Goal: Task Accomplishment & Management: Complete application form

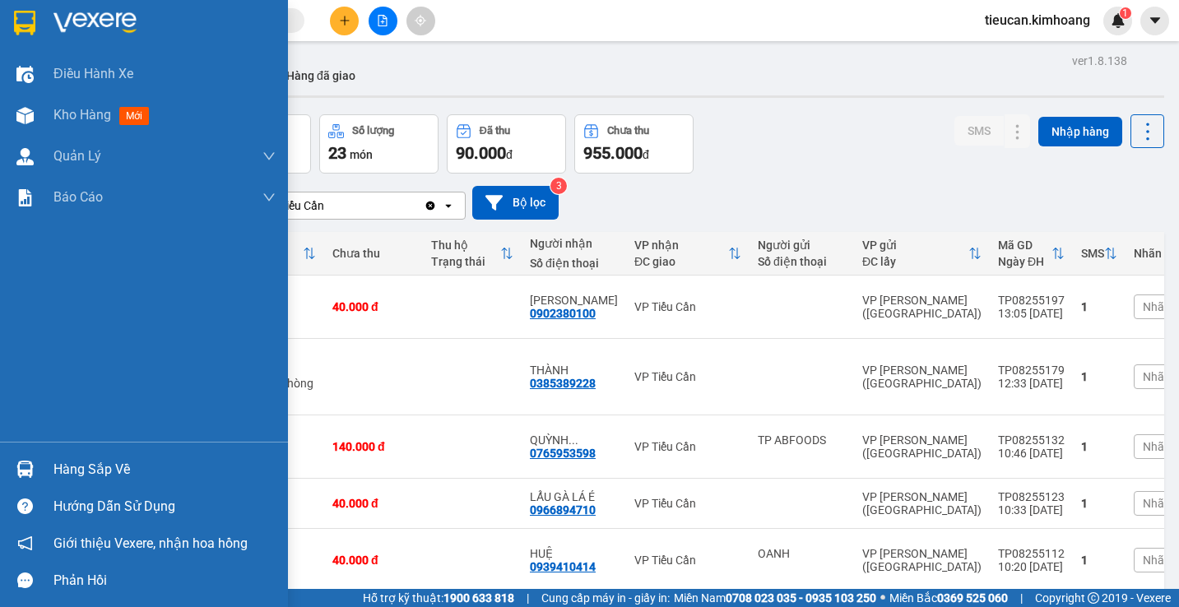
click at [77, 468] on div "Hàng sắp về" at bounding box center [164, 469] width 222 height 25
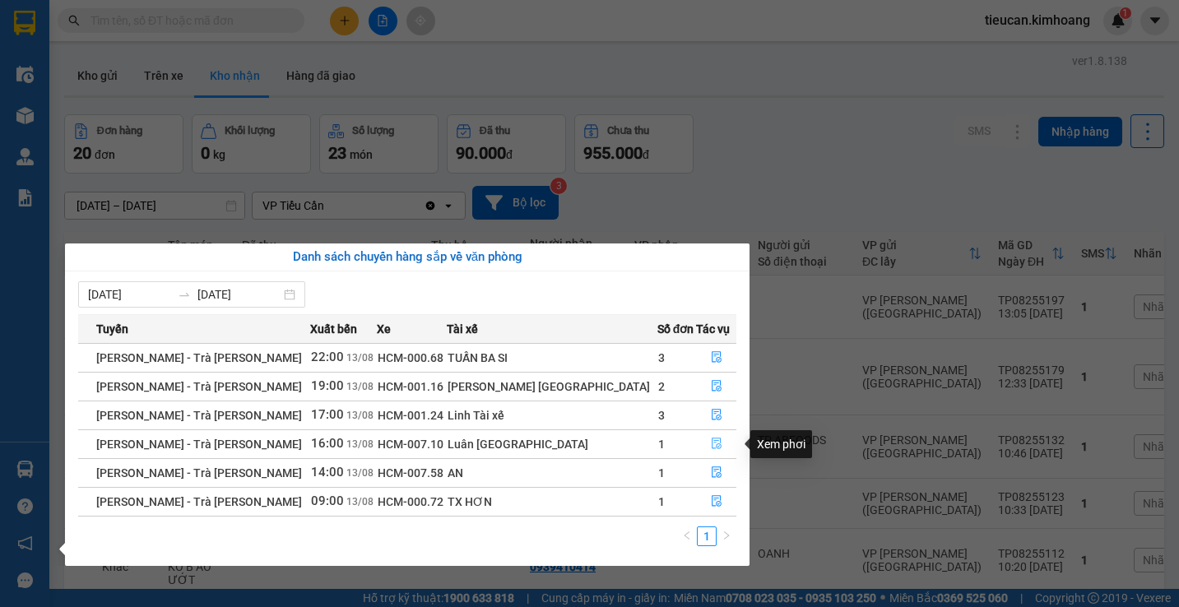
click at [698, 443] on button "button" at bounding box center [716, 444] width 39 height 26
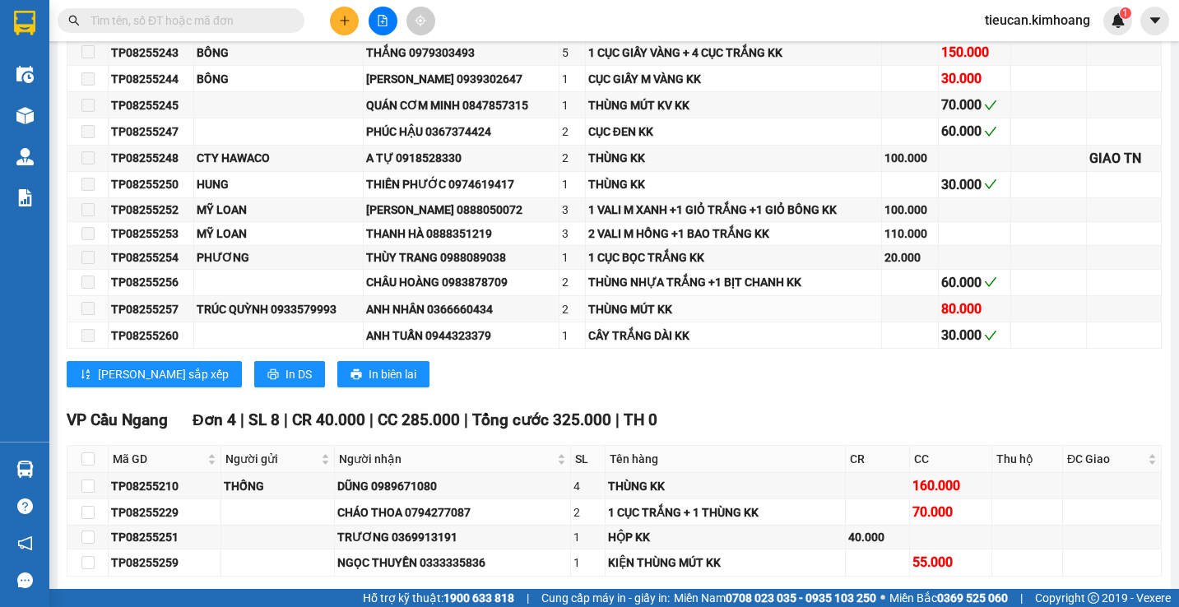
scroll to position [1563, 0]
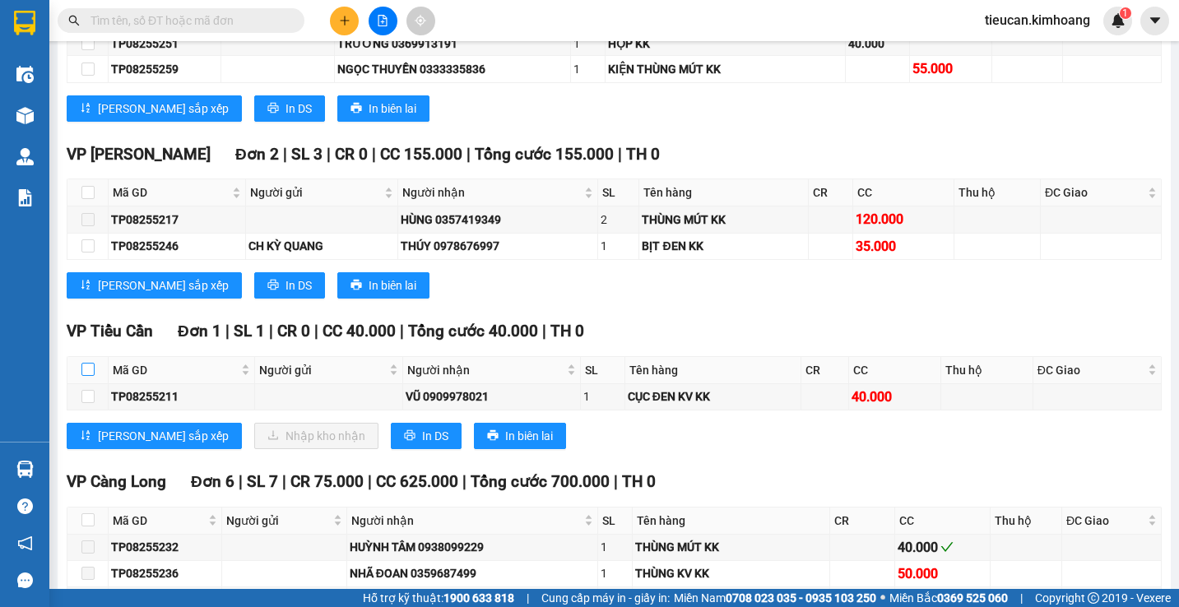
click at [85, 376] on input "checkbox" at bounding box center [87, 369] width 13 height 13
checkbox input "true"
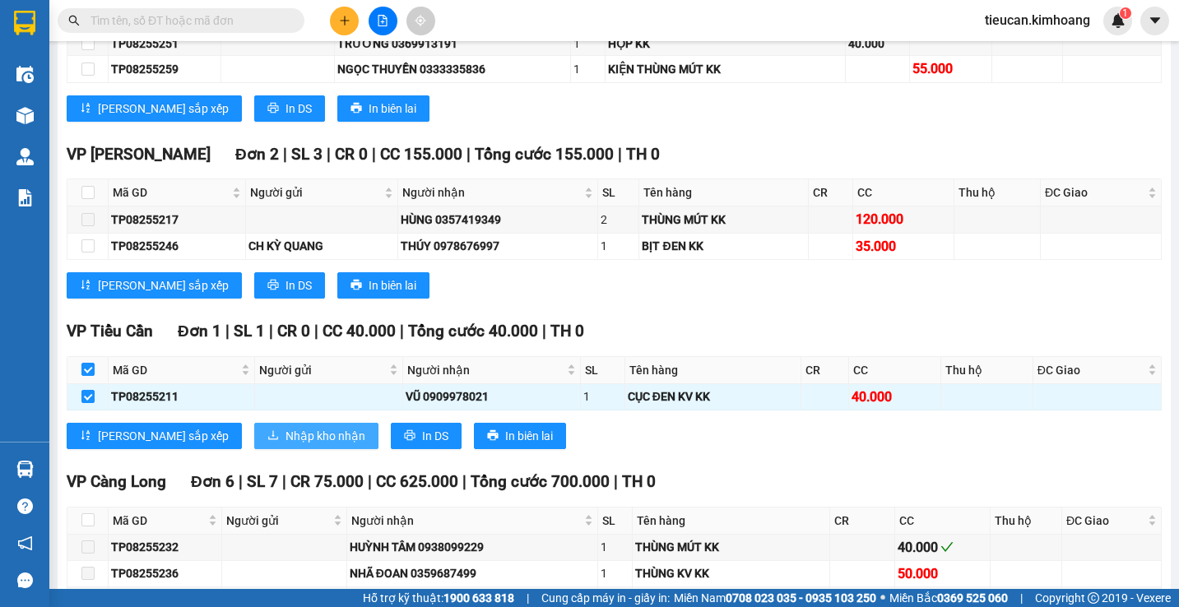
click at [285, 443] on span "Nhập kho nhận" at bounding box center [325, 436] width 80 height 18
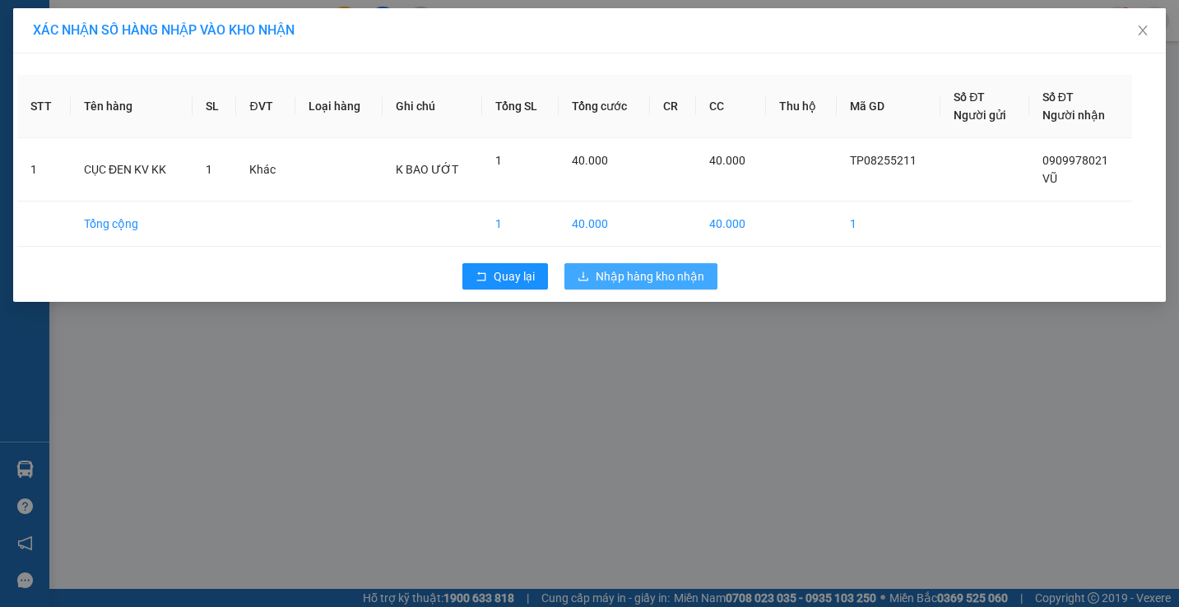
click at [591, 276] on button "Nhập hàng kho nhận" at bounding box center [640, 276] width 153 height 26
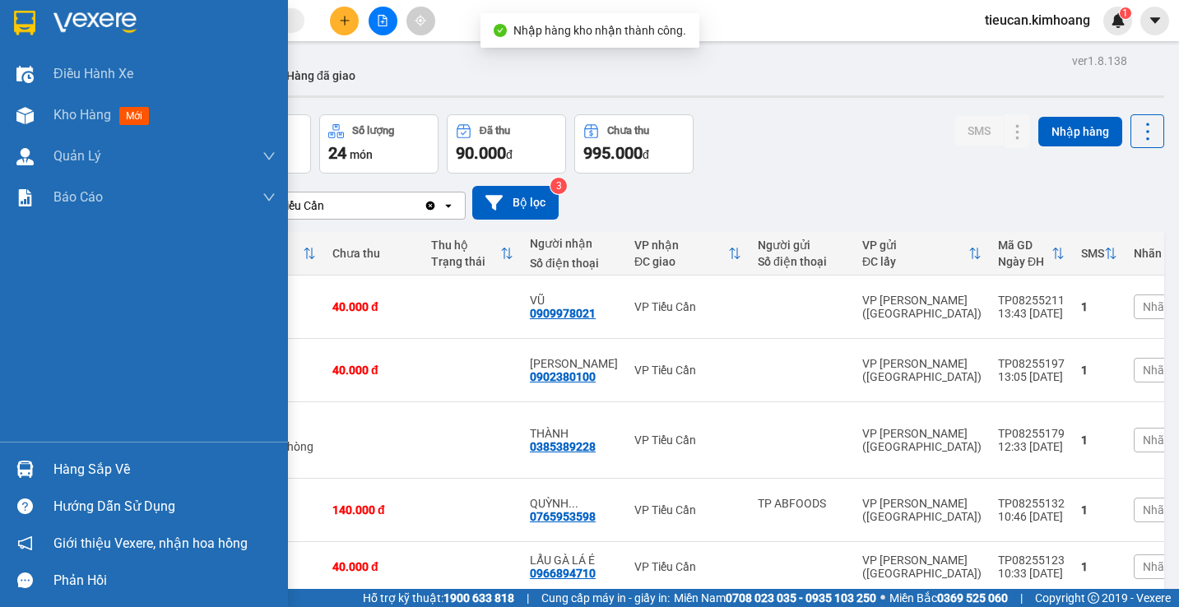
click at [42, 477] on div "Hàng sắp về" at bounding box center [144, 469] width 288 height 37
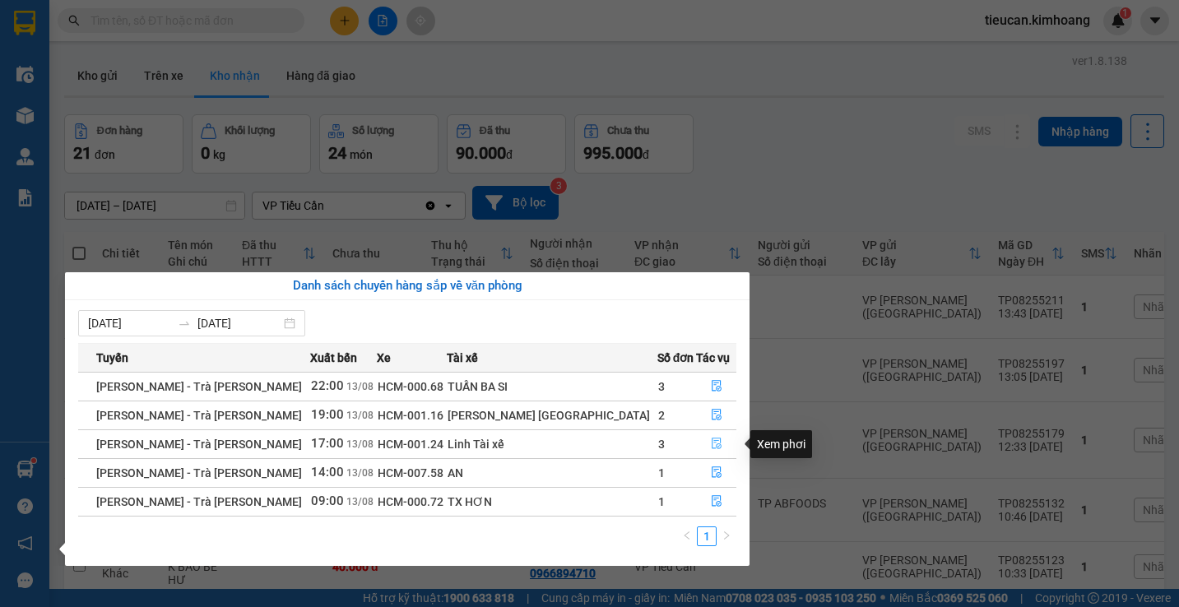
click at [697, 443] on button "button" at bounding box center [716, 444] width 39 height 26
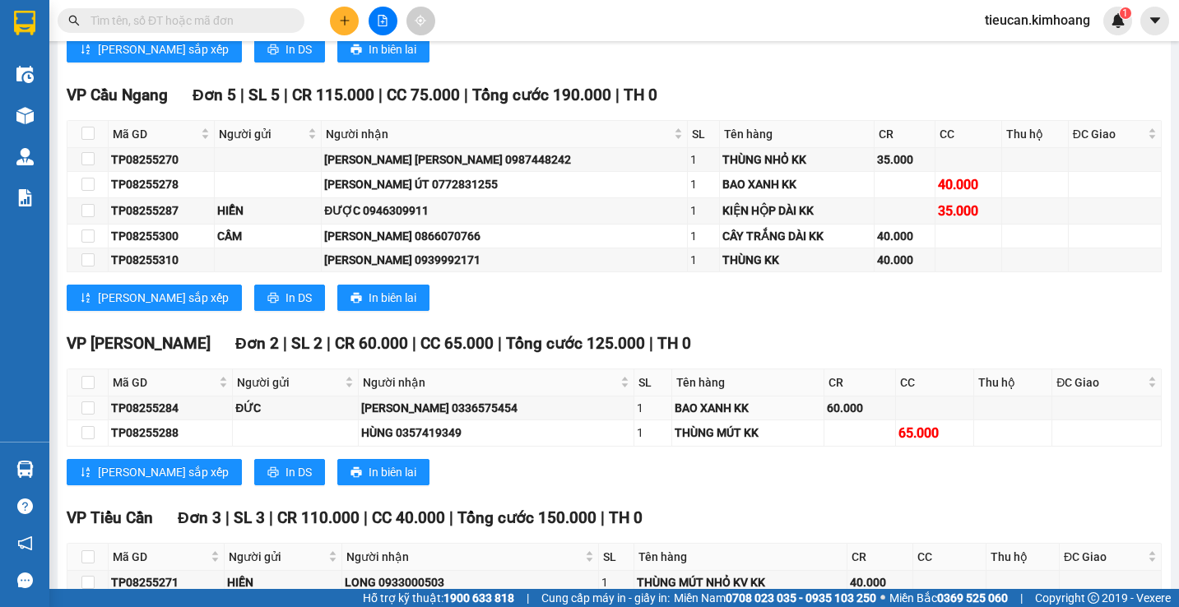
scroll to position [1810, 0]
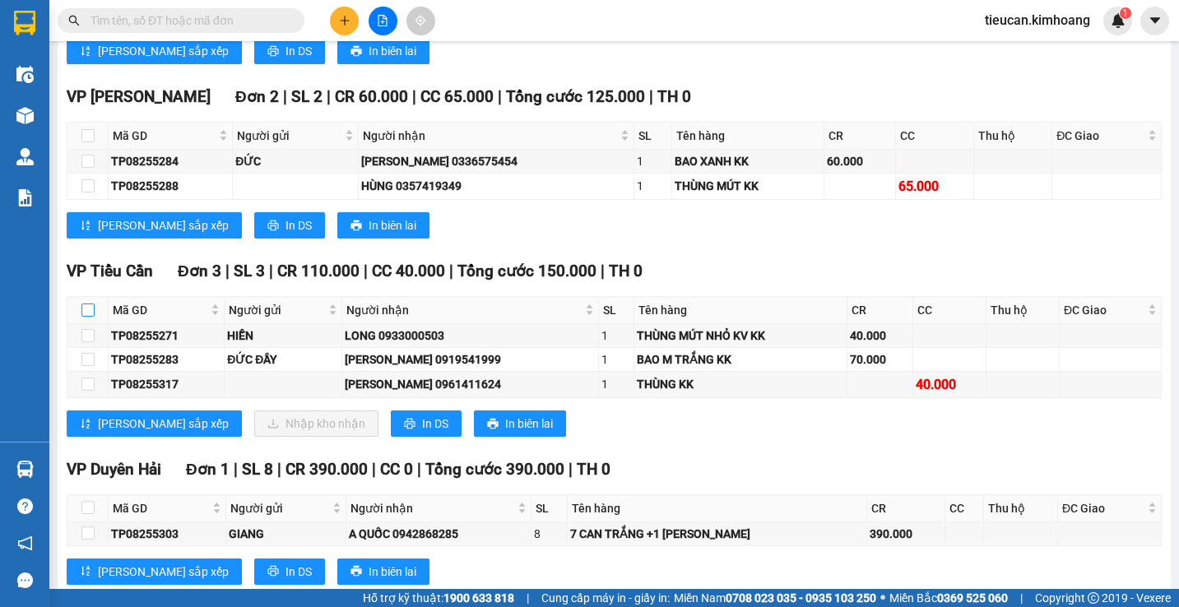
click at [90, 304] on input "checkbox" at bounding box center [87, 310] width 13 height 13
checkbox input "true"
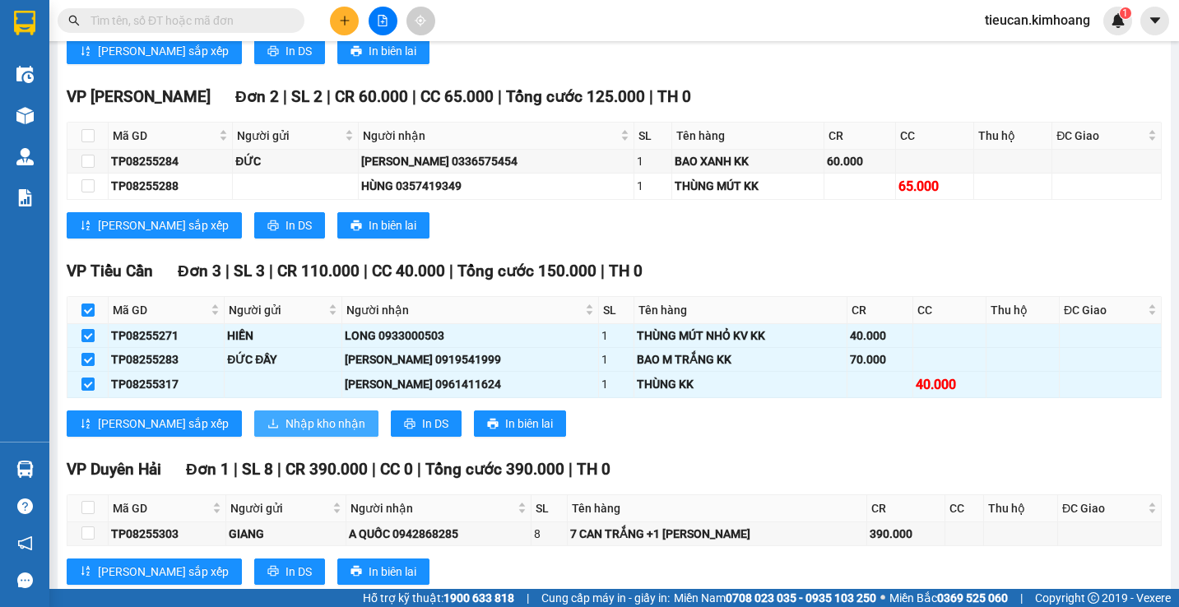
click at [285, 416] on span "Nhập kho nhận" at bounding box center [325, 424] width 80 height 18
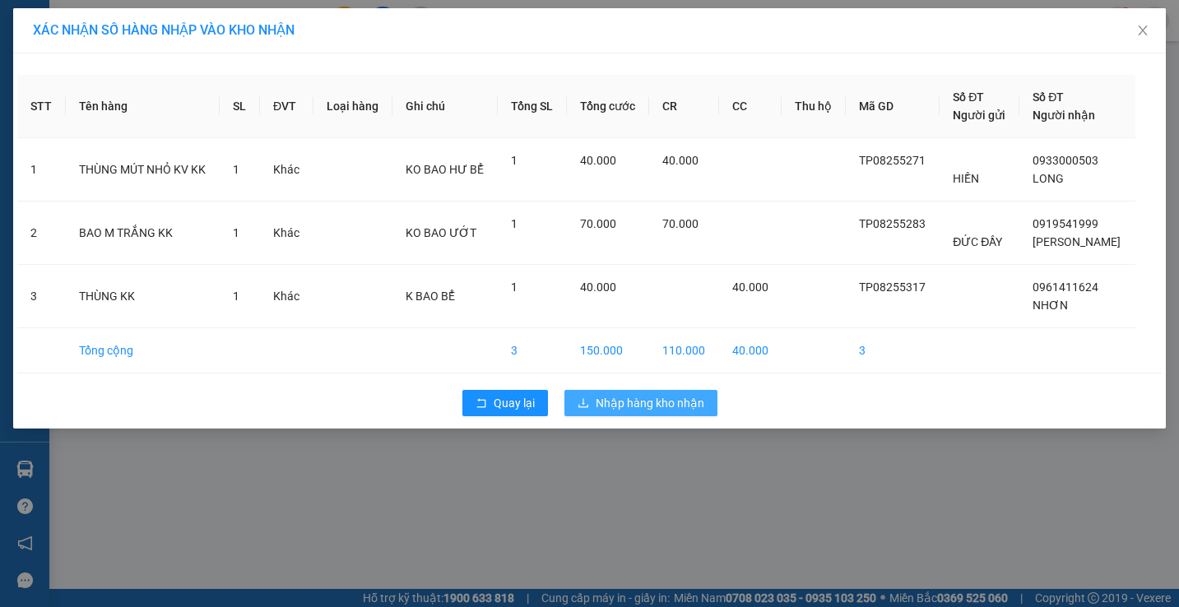
click at [592, 412] on button "Nhập hàng kho nhận" at bounding box center [640, 403] width 153 height 26
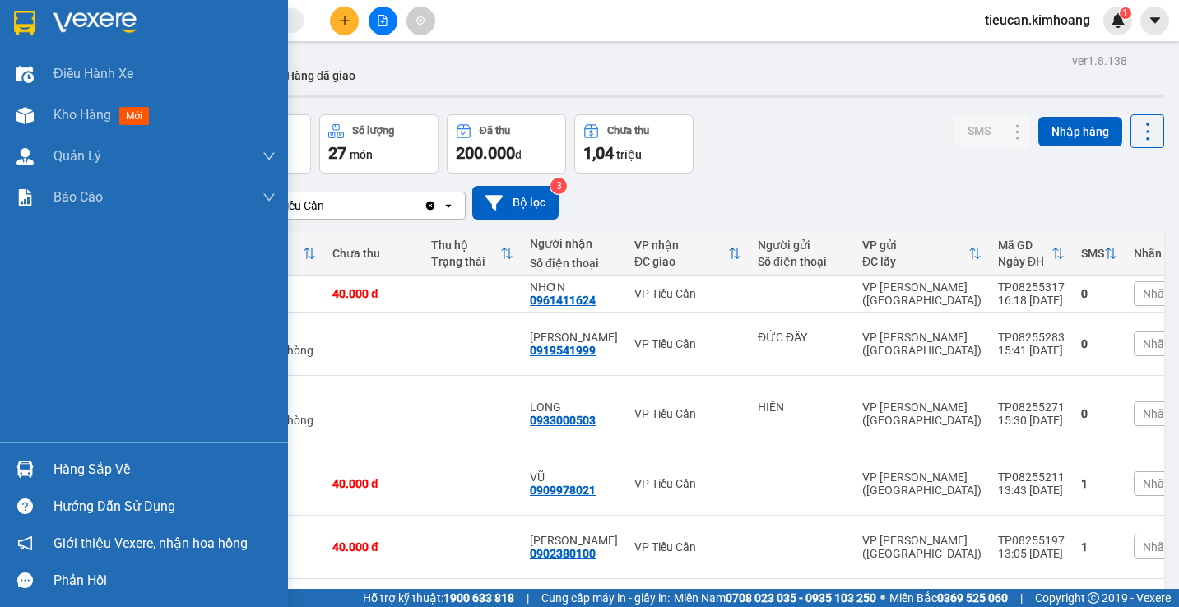
click at [90, 466] on div "Hàng sắp về" at bounding box center [164, 469] width 222 height 25
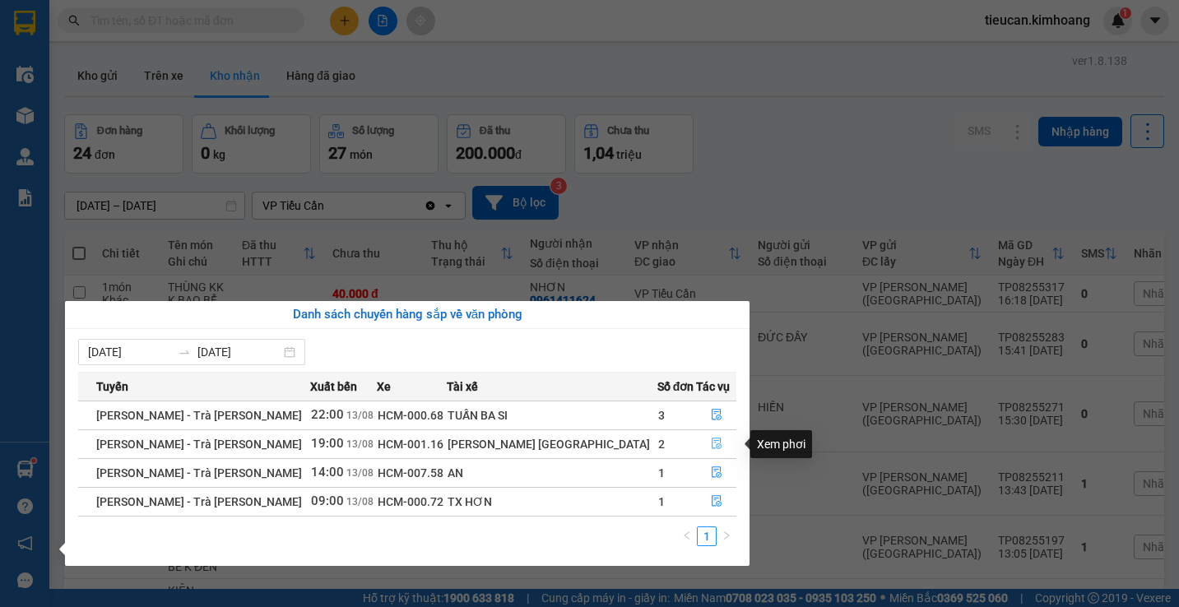
click at [712, 441] on icon "file-done" at bounding box center [717, 444] width 10 height 12
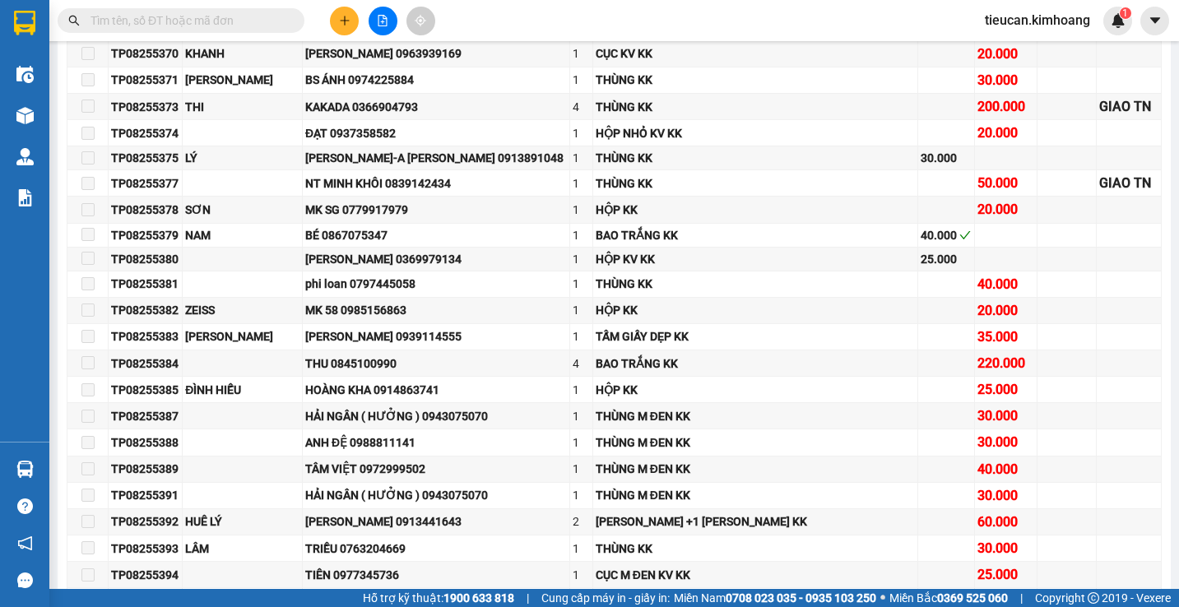
scroll to position [1974, 0]
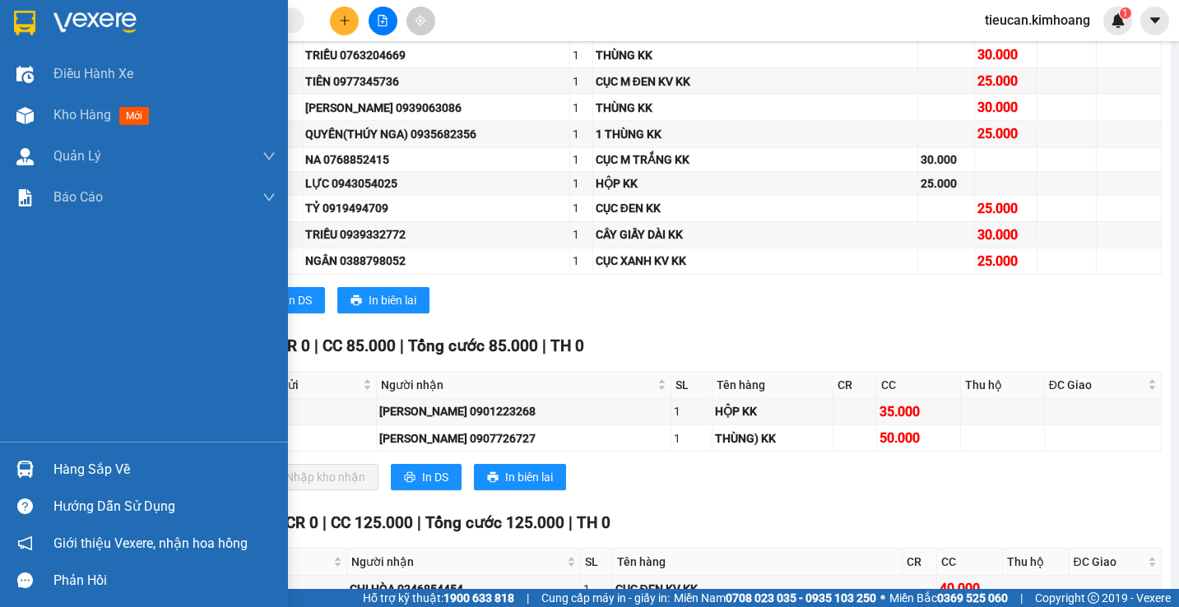
click at [94, 468] on div "Hàng sắp về" at bounding box center [164, 469] width 222 height 25
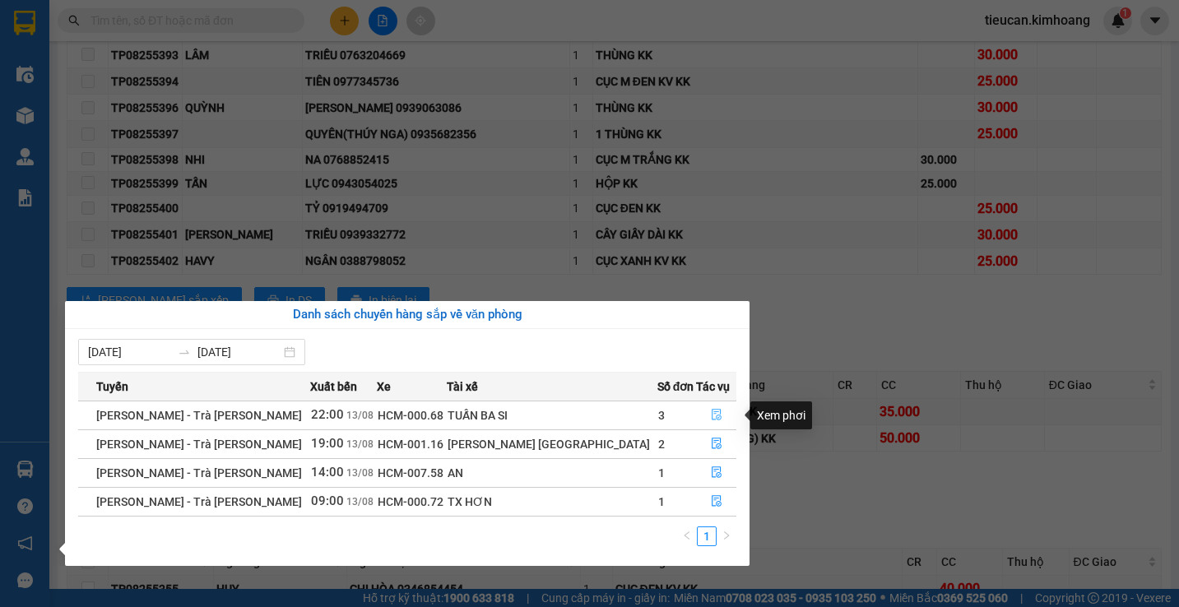
click at [711, 410] on icon "file-done" at bounding box center [717, 415] width 12 height 12
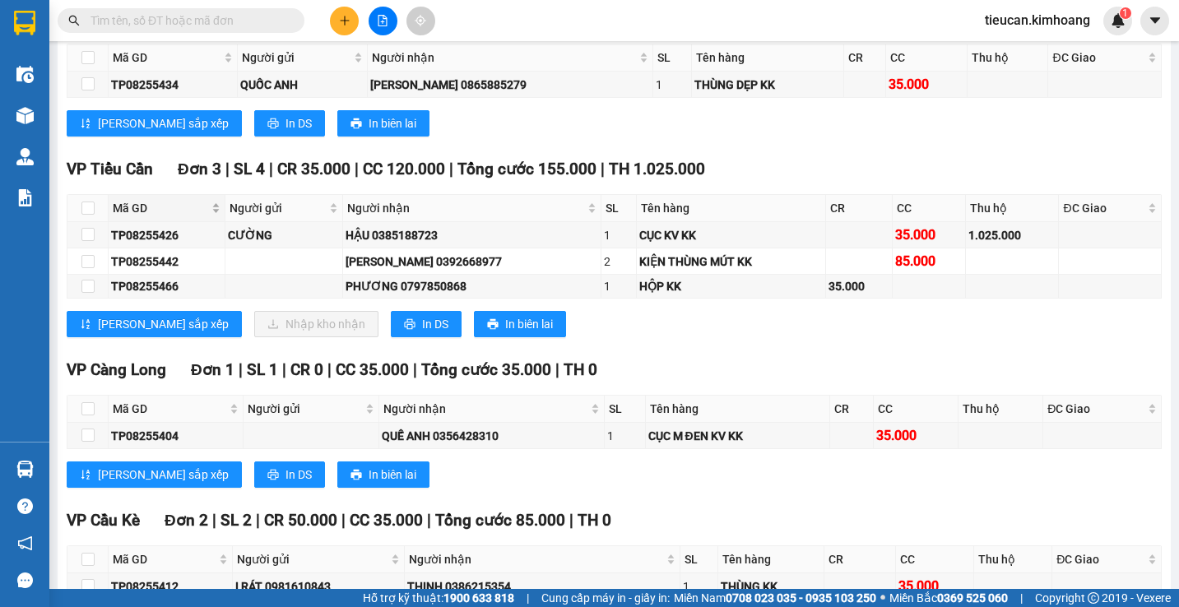
scroll to position [1797, 0]
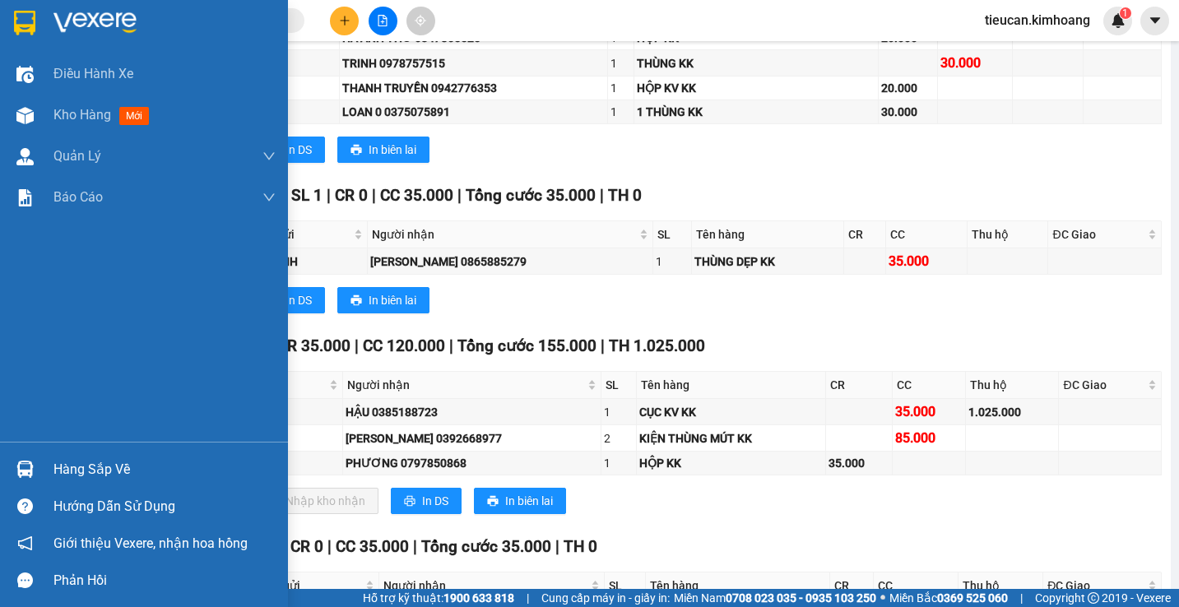
click at [60, 453] on div "Hàng sắp về" at bounding box center [144, 469] width 288 height 37
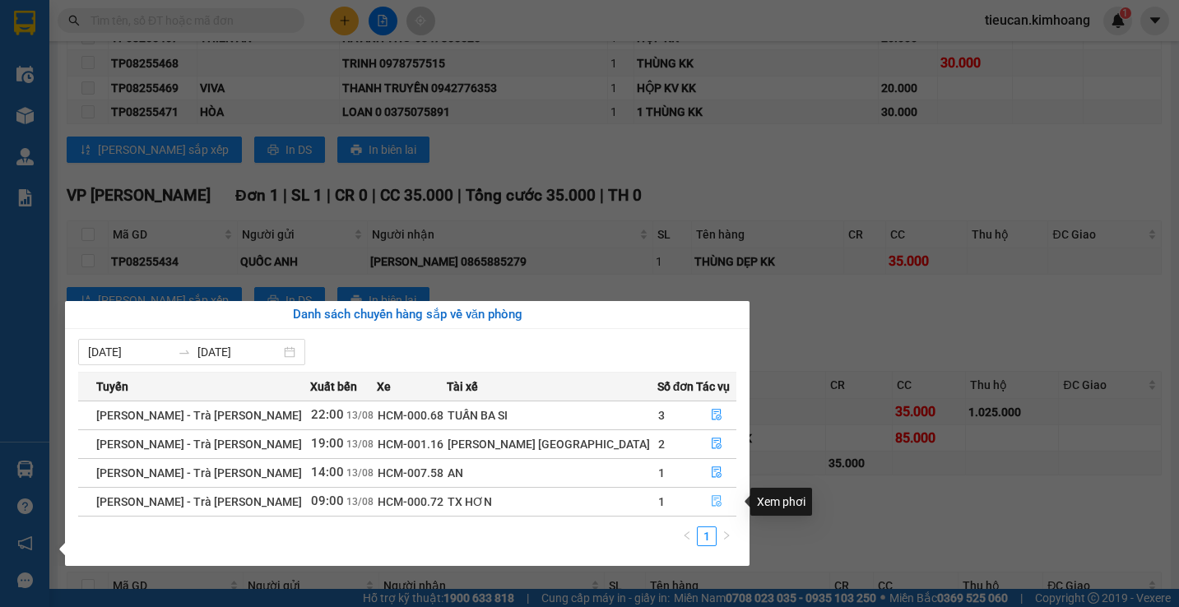
click at [697, 494] on button "button" at bounding box center [716, 502] width 39 height 26
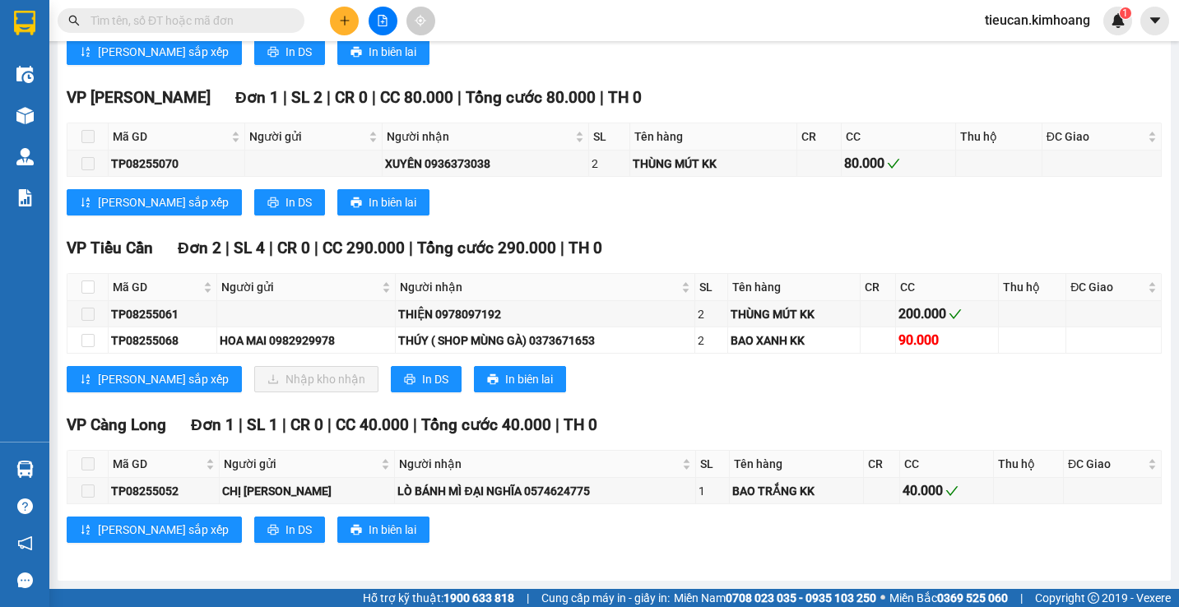
scroll to position [898, 0]
click at [93, 288] on input "checkbox" at bounding box center [87, 287] width 13 height 13
checkbox input "true"
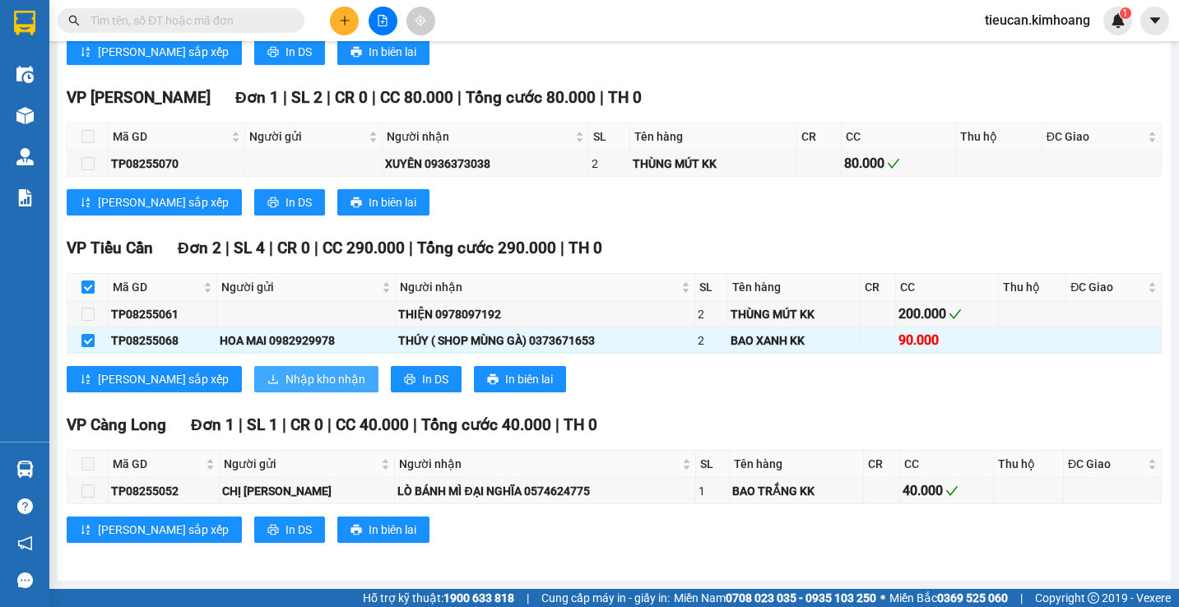
click at [285, 383] on span "Nhập kho nhận" at bounding box center [325, 379] width 80 height 18
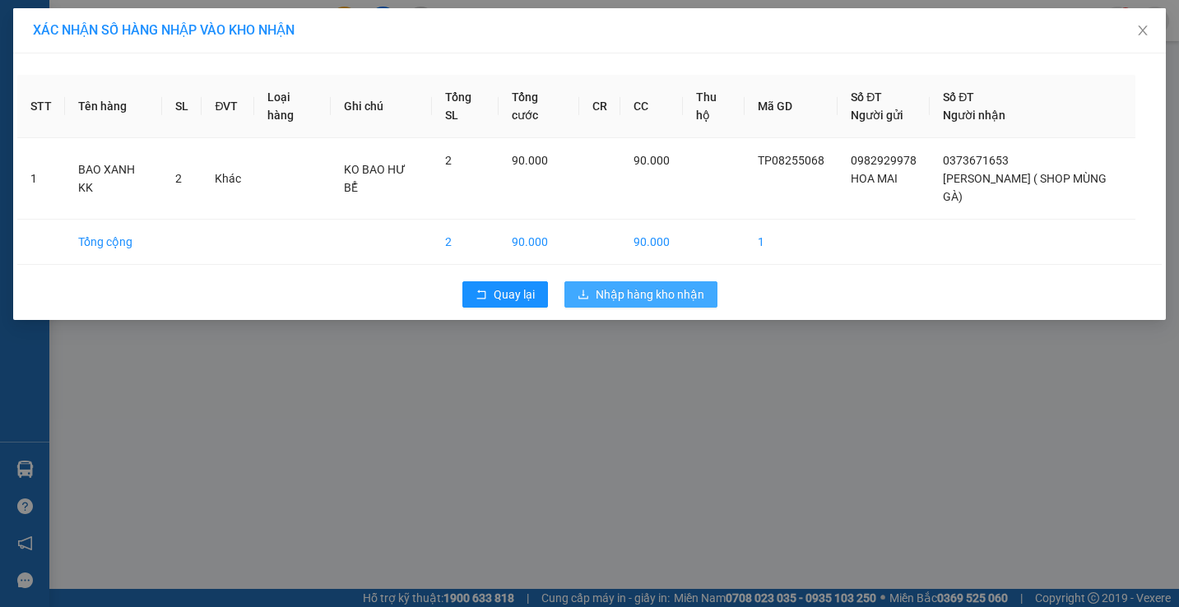
click at [572, 281] on button "Nhập hàng kho nhận" at bounding box center [640, 294] width 153 height 26
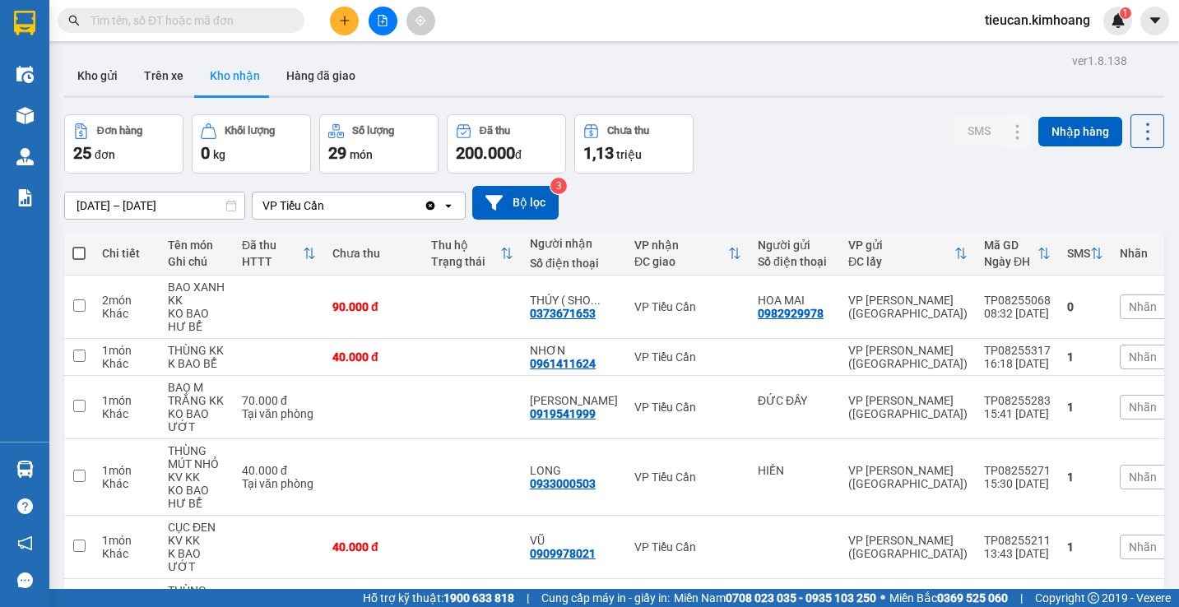
click at [73, 202] on input "[DATE] – [DATE]" at bounding box center [154, 205] width 179 height 26
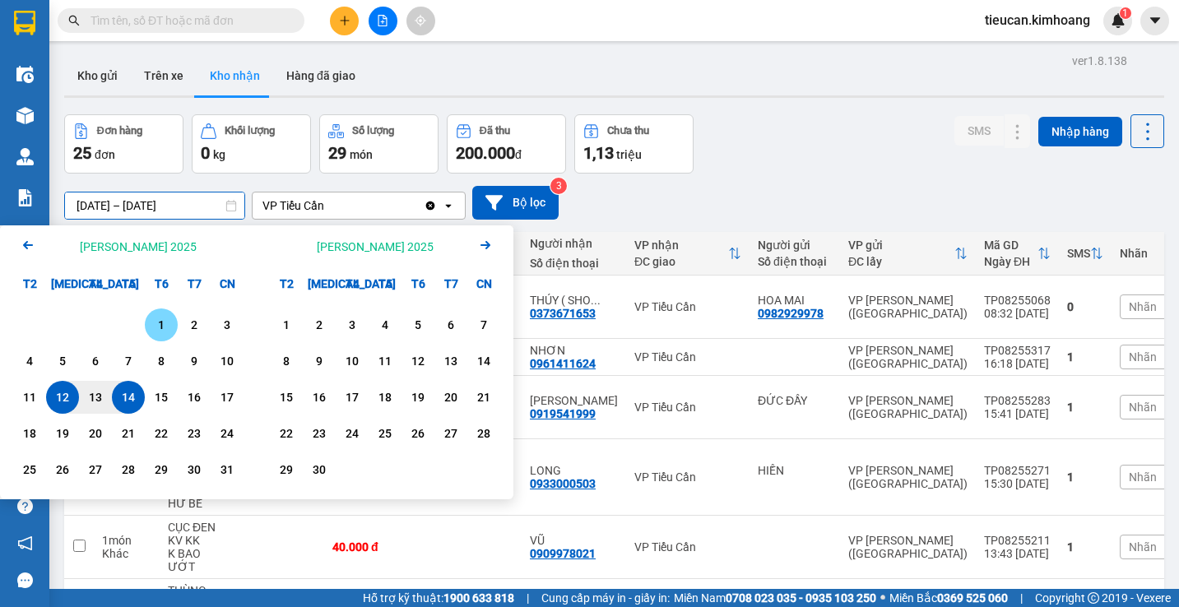
click at [156, 327] on div "1" at bounding box center [161, 325] width 23 height 20
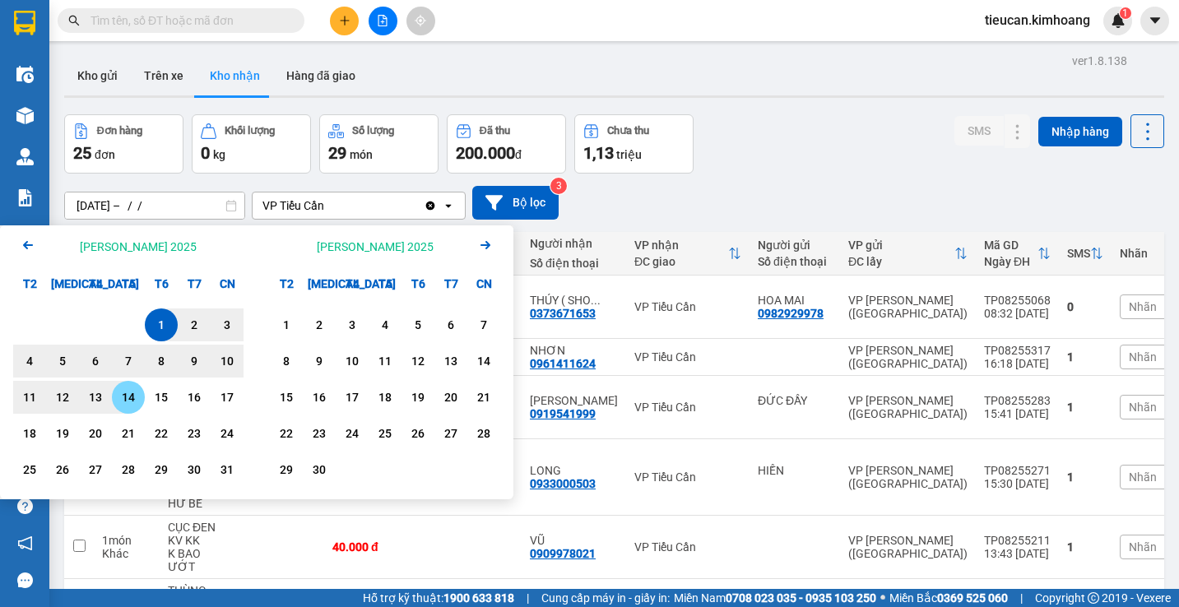
click at [131, 406] on div "14" at bounding box center [128, 397] width 23 height 20
type input "01/08/2025 – 14/08/2025"
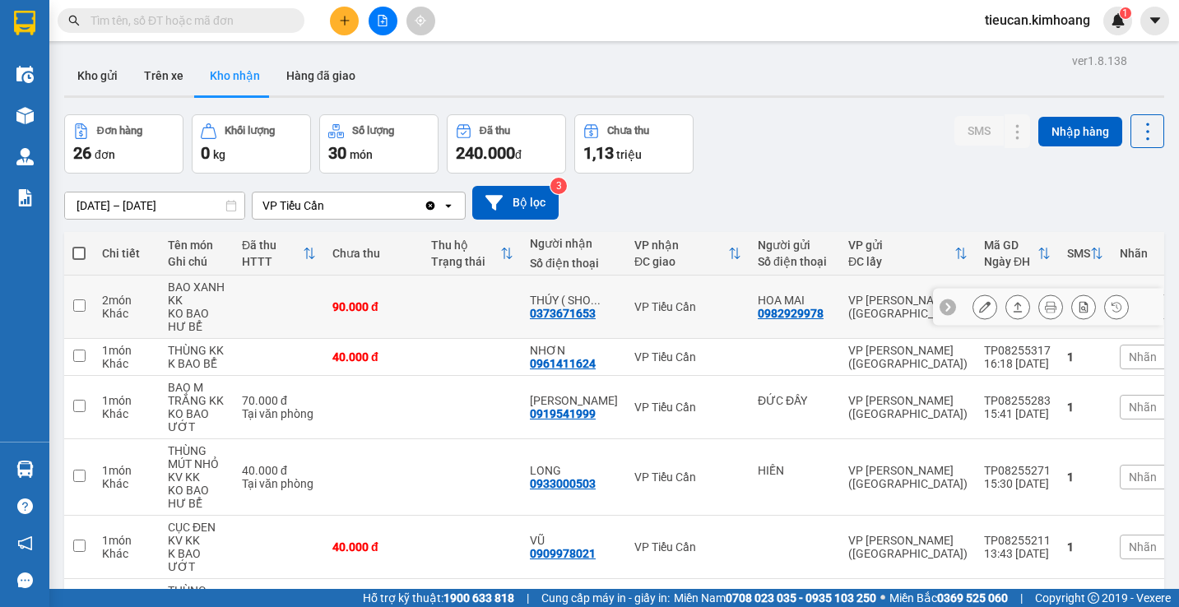
scroll to position [381, 0]
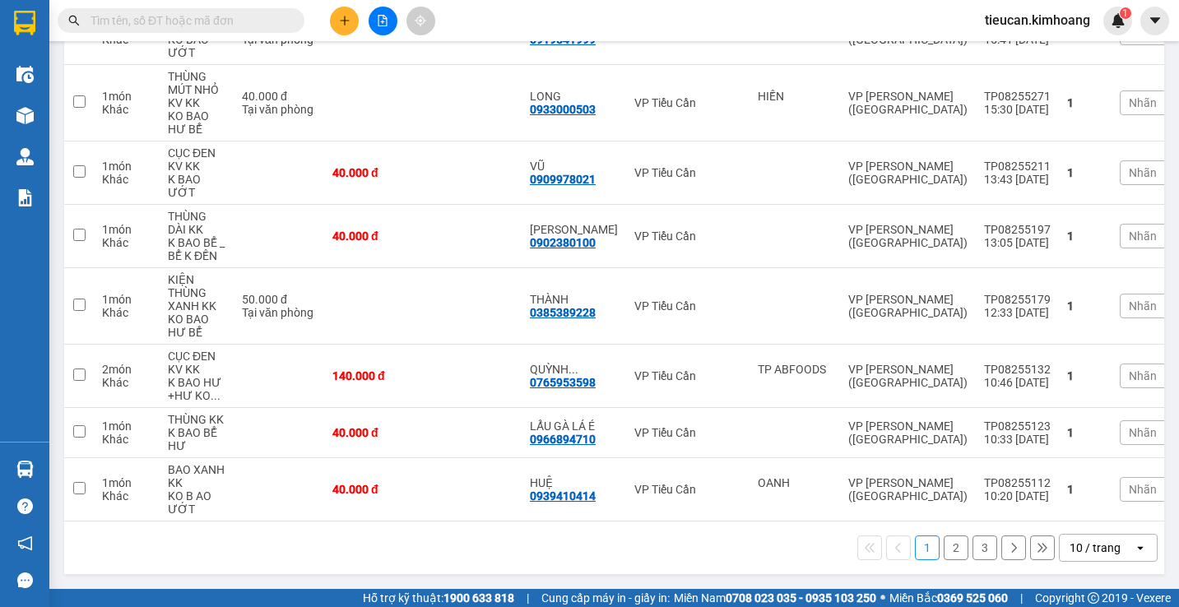
click at [1110, 548] on div "10 / trang" at bounding box center [1096, 548] width 74 height 26
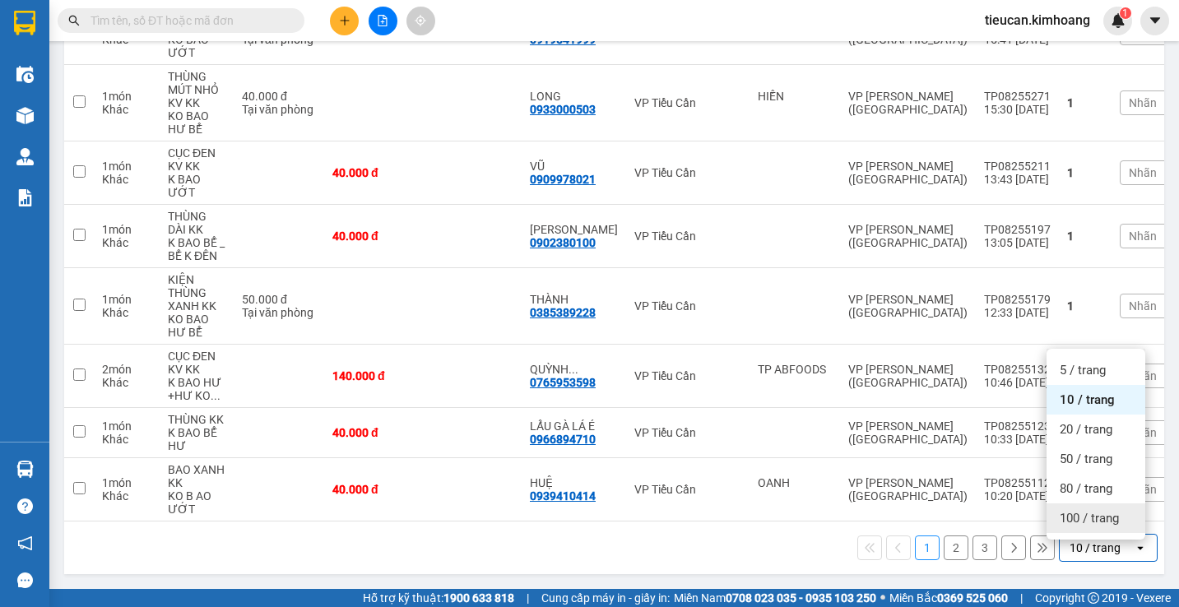
click at [1100, 518] on span "100 / trang" at bounding box center [1088, 518] width 59 height 16
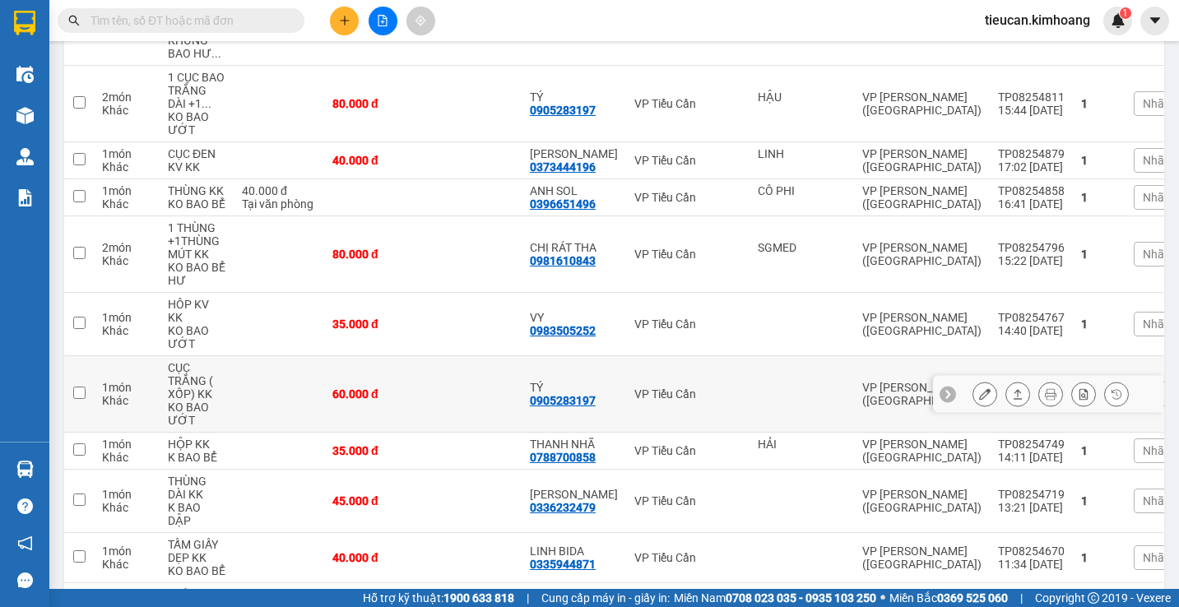
scroll to position [628, 0]
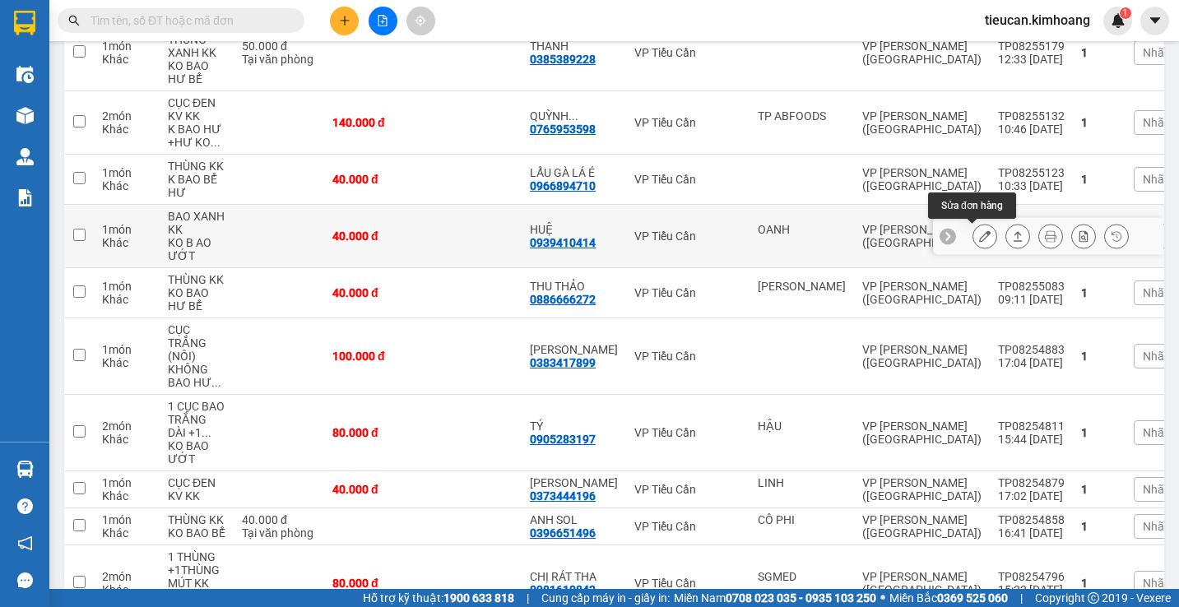
click at [979, 230] on icon at bounding box center [985, 236] width 12 height 12
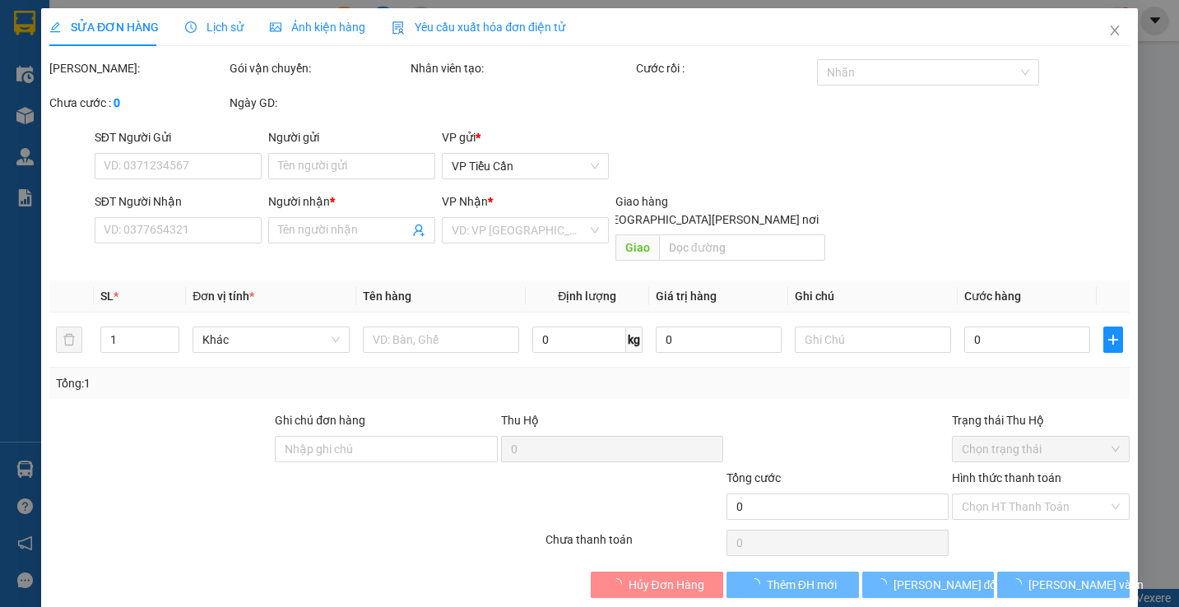
type input "OANH"
type input "0939410414"
type input "HUỆ"
type input "40.000"
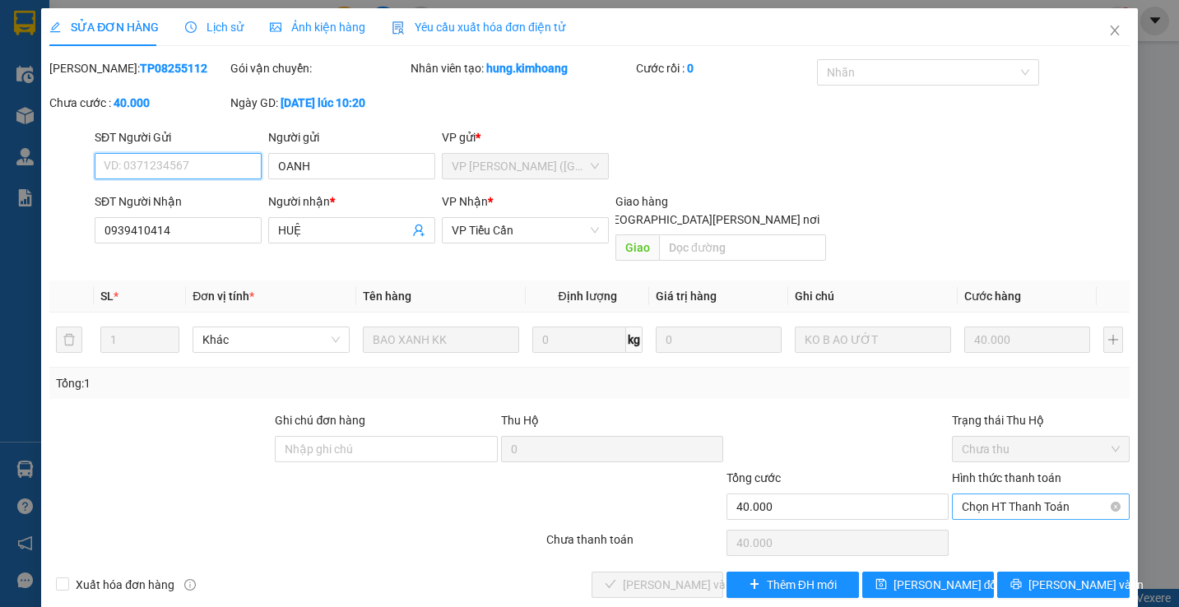
click at [999, 494] on span "Chọn HT Thanh Toán" at bounding box center [1040, 506] width 157 height 25
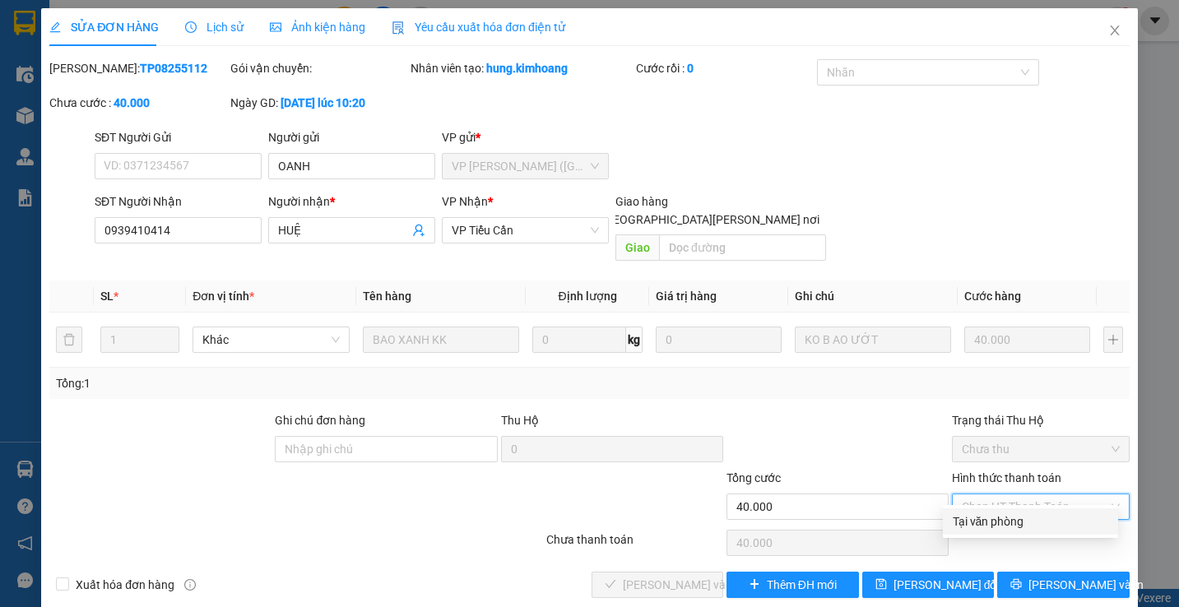
click at [995, 519] on div "Tại văn phòng" at bounding box center [1030, 521] width 155 height 18
type input "0"
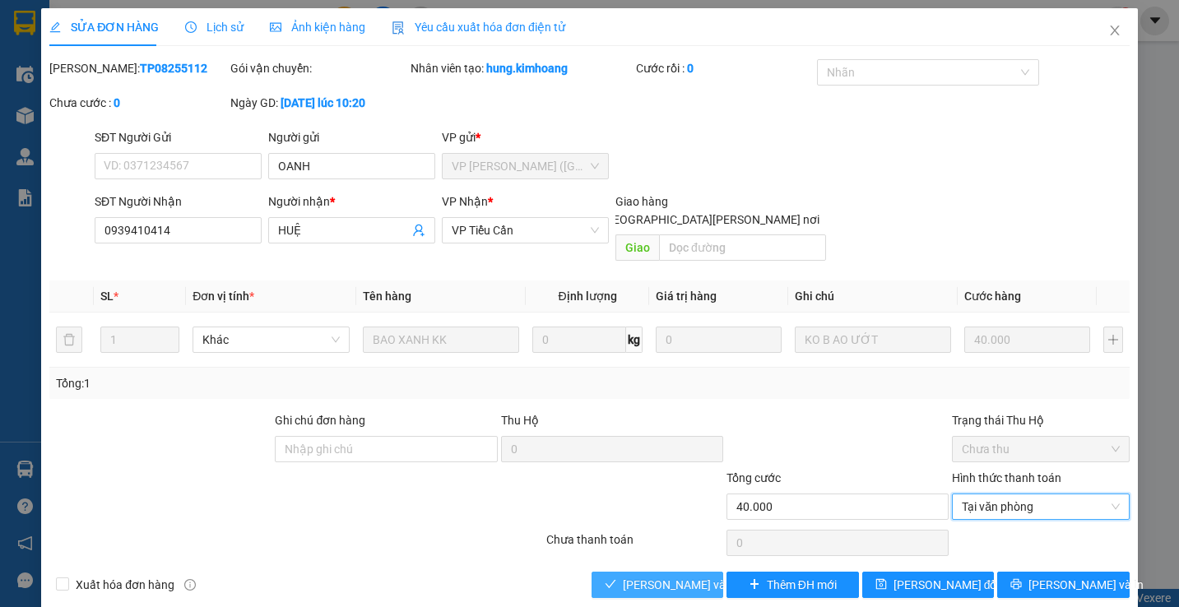
click at [659, 576] on span "Lưu và Giao hàng" at bounding box center [734, 585] width 222 height 18
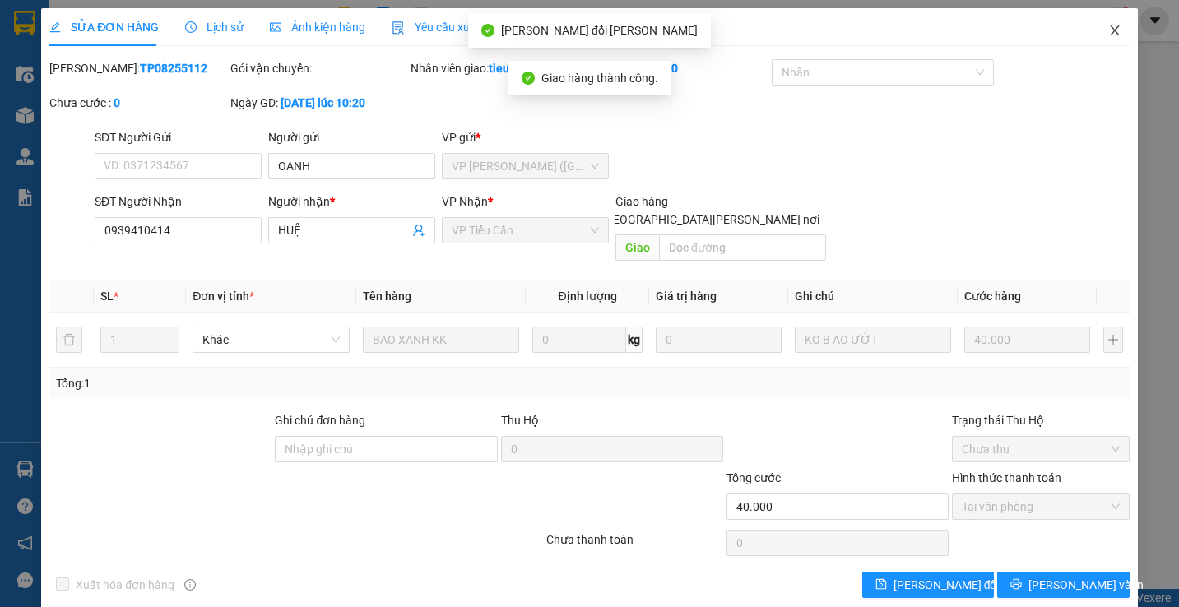
click at [1101, 22] on span "Close" at bounding box center [1115, 31] width 46 height 46
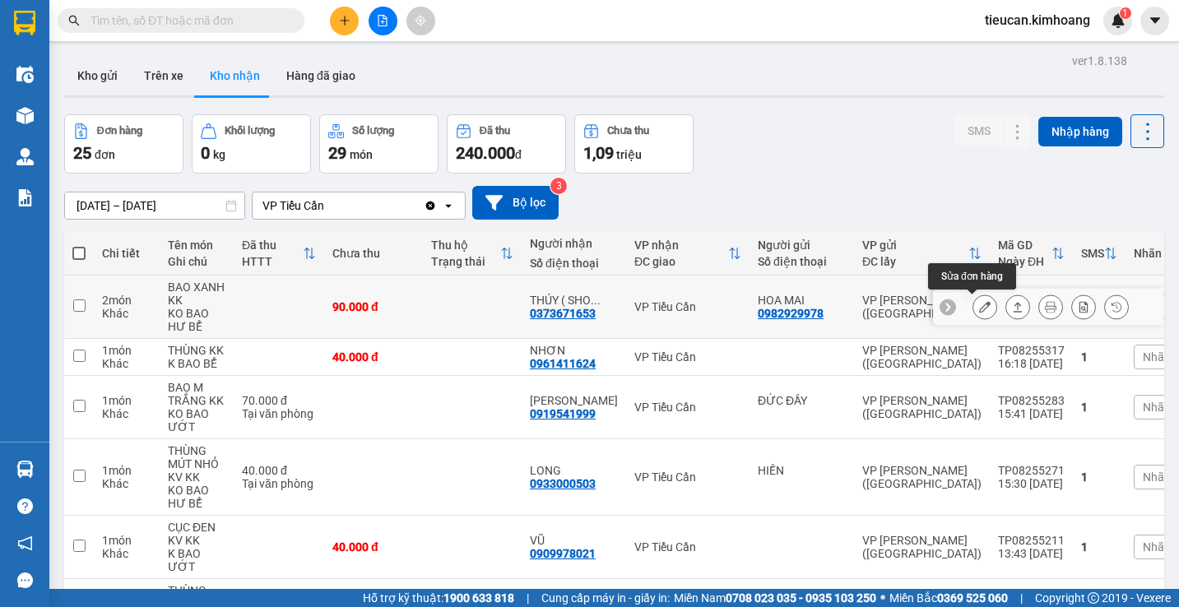
click at [973, 304] on button at bounding box center [984, 307] width 23 height 29
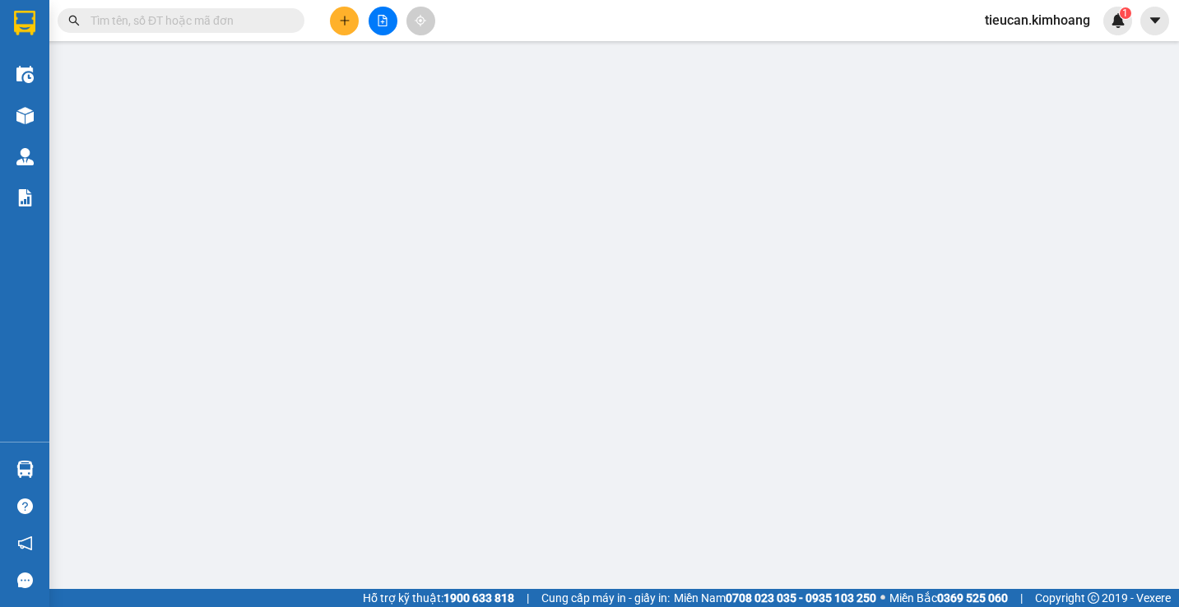
type input "0982929978"
type input "HOA MAI"
type input "0373671653"
type input "THÚY ( SHOP MÙNG GÀ)"
type input "90.000"
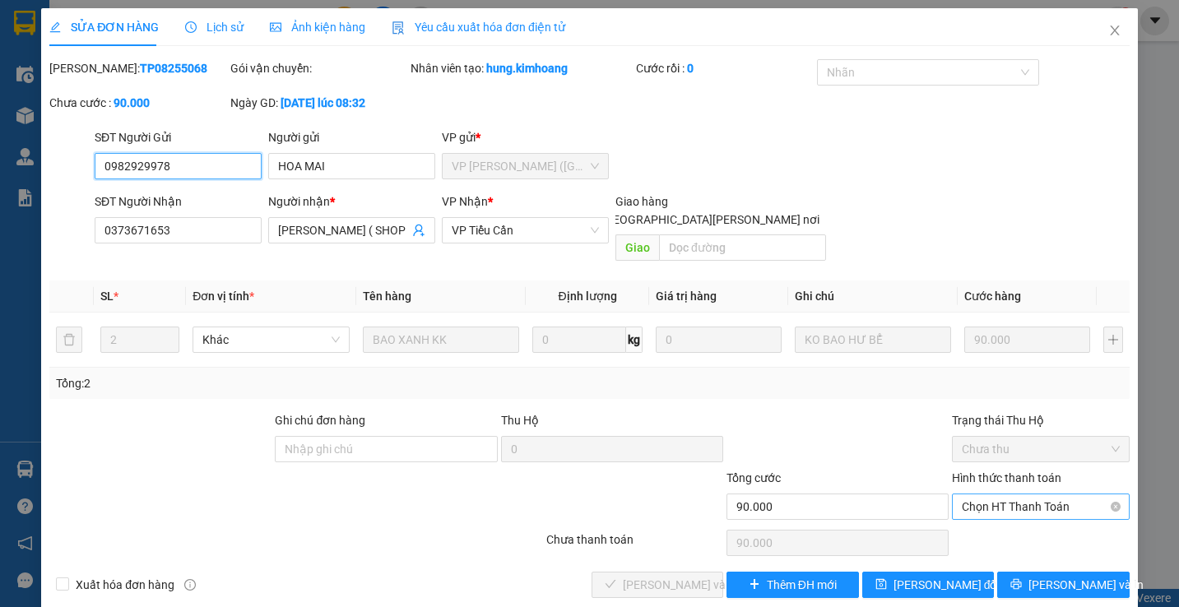
click at [1001, 494] on span "Chọn HT Thanh Toán" at bounding box center [1040, 506] width 157 height 25
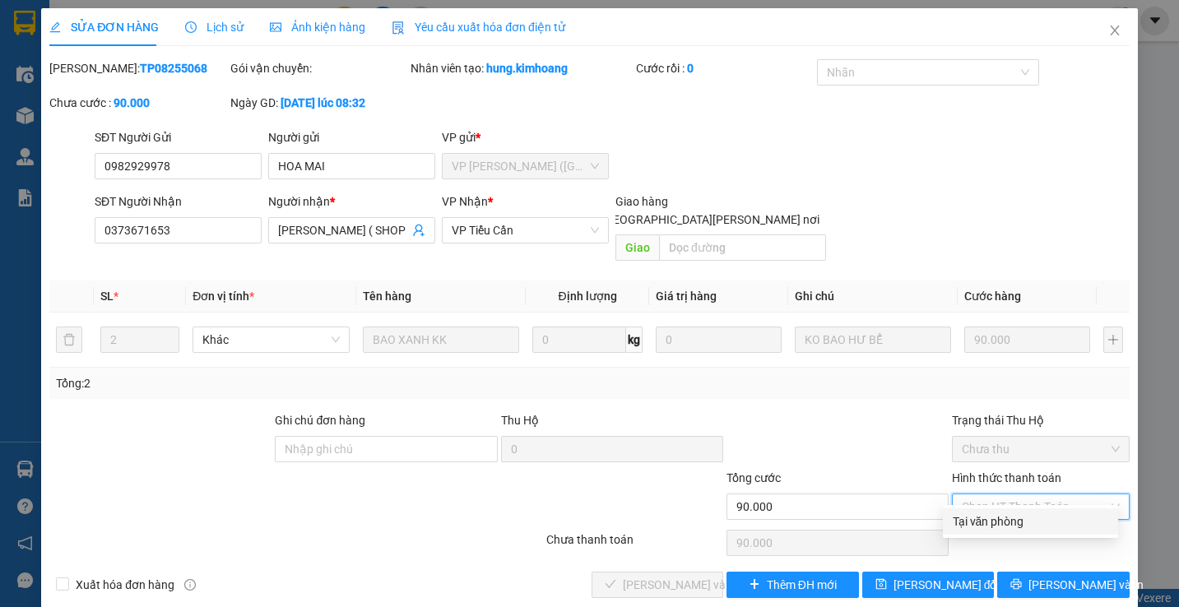
click at [981, 521] on div "Tại văn phòng" at bounding box center [1030, 521] width 155 height 18
type input "0"
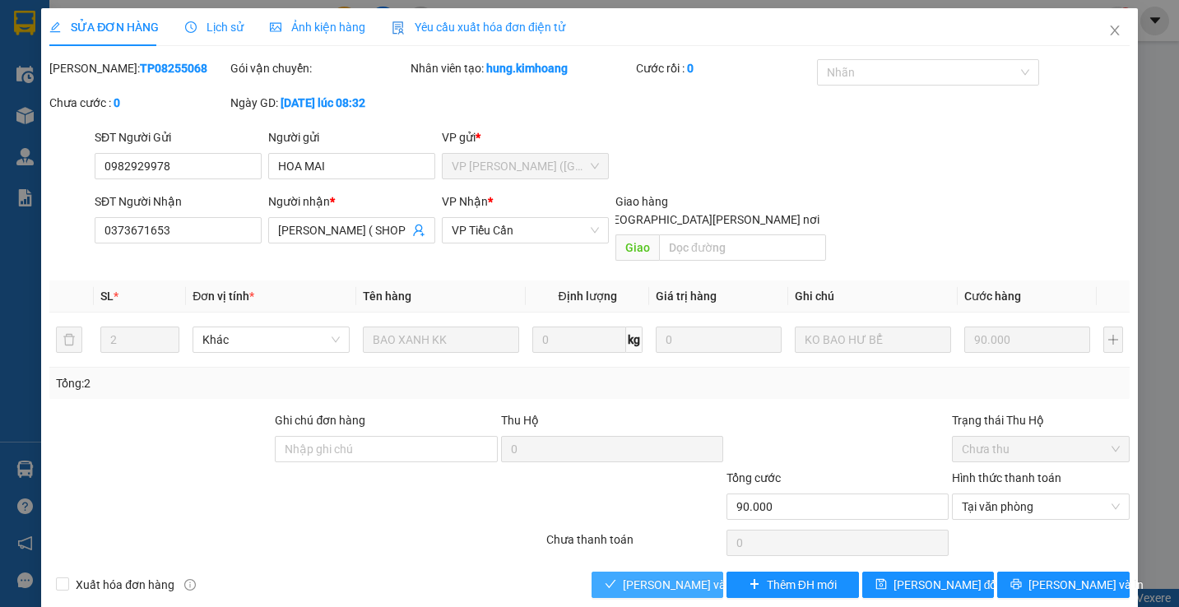
click at [677, 576] on span "Lưu và Giao hàng" at bounding box center [734, 585] width 222 height 18
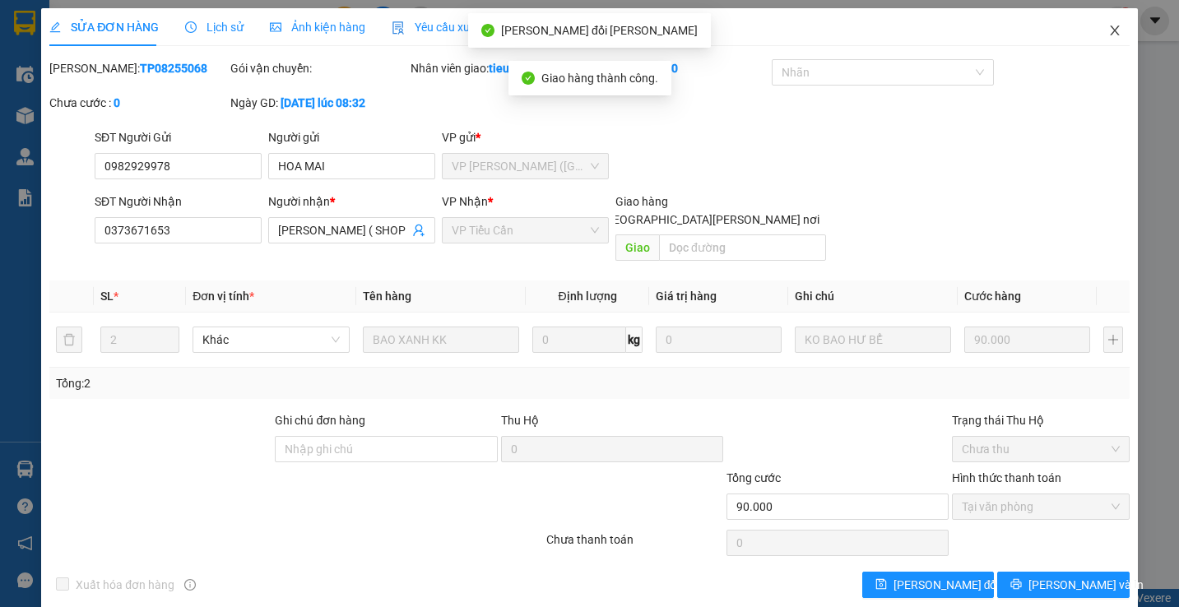
click at [1108, 30] on icon "close" at bounding box center [1114, 30] width 13 height 13
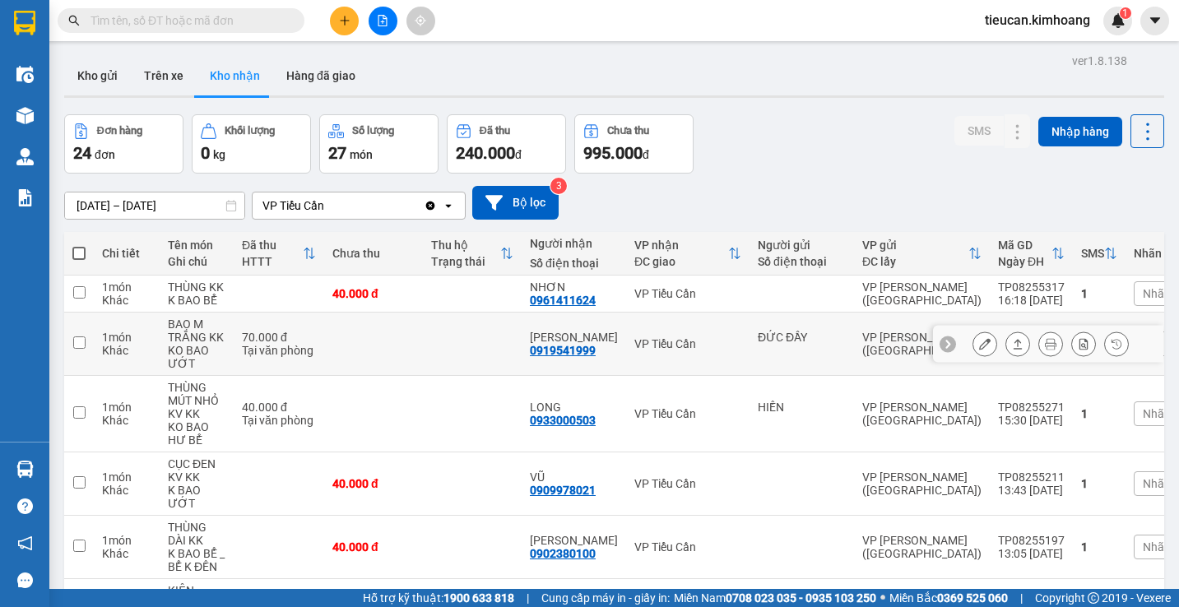
scroll to position [165, 0]
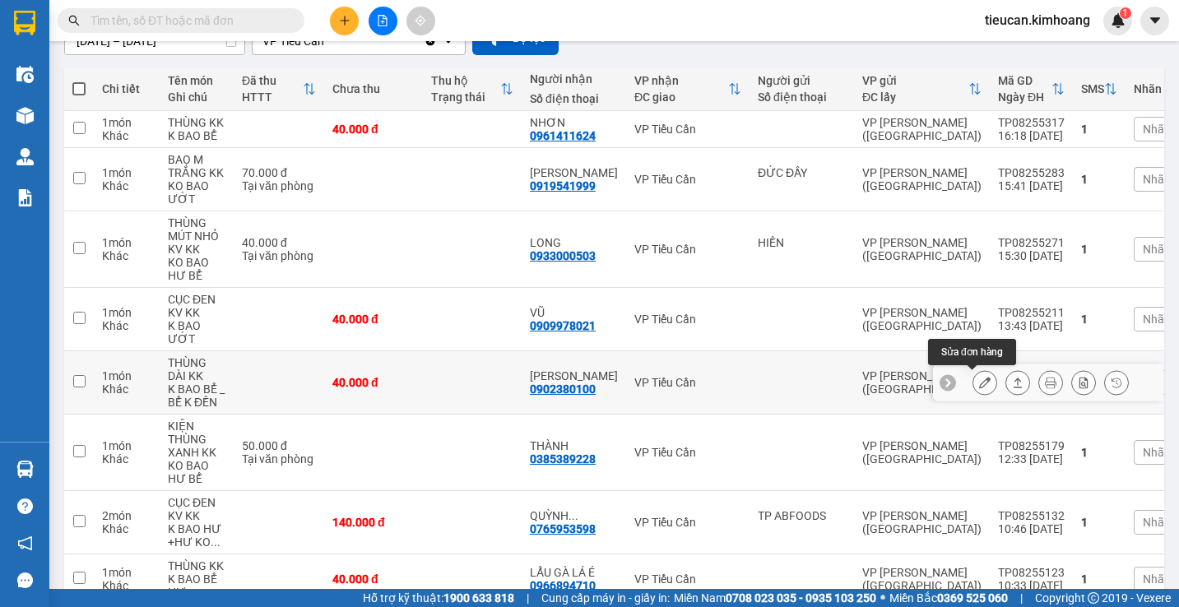
click at [979, 377] on icon at bounding box center [985, 383] width 12 height 12
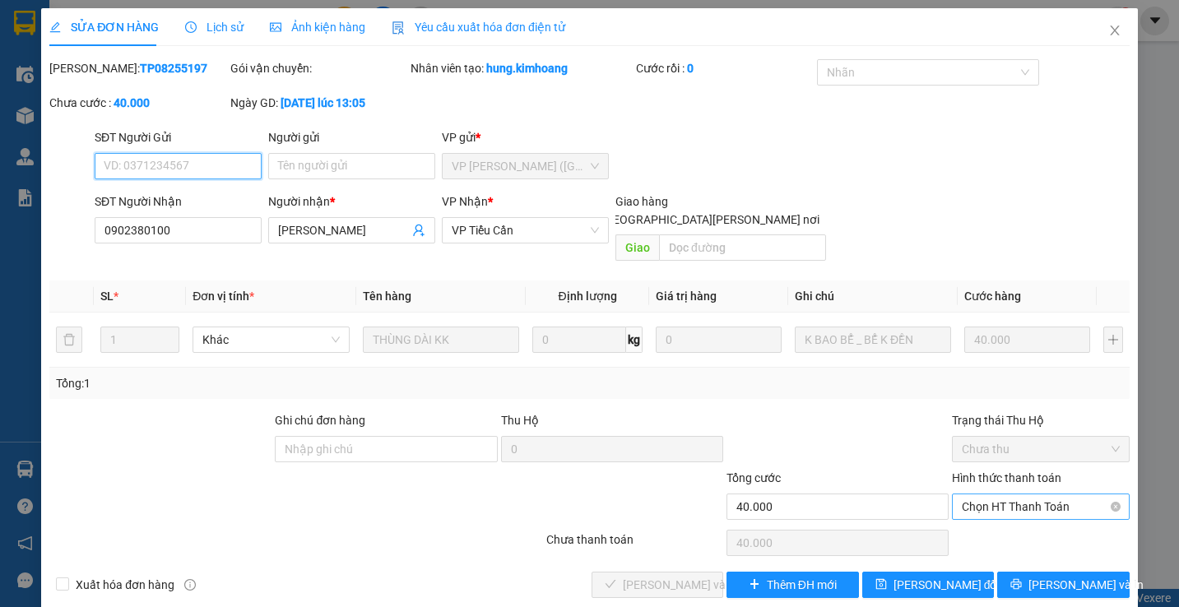
click at [1006, 494] on span "Chọn HT Thanh Toán" at bounding box center [1040, 506] width 157 height 25
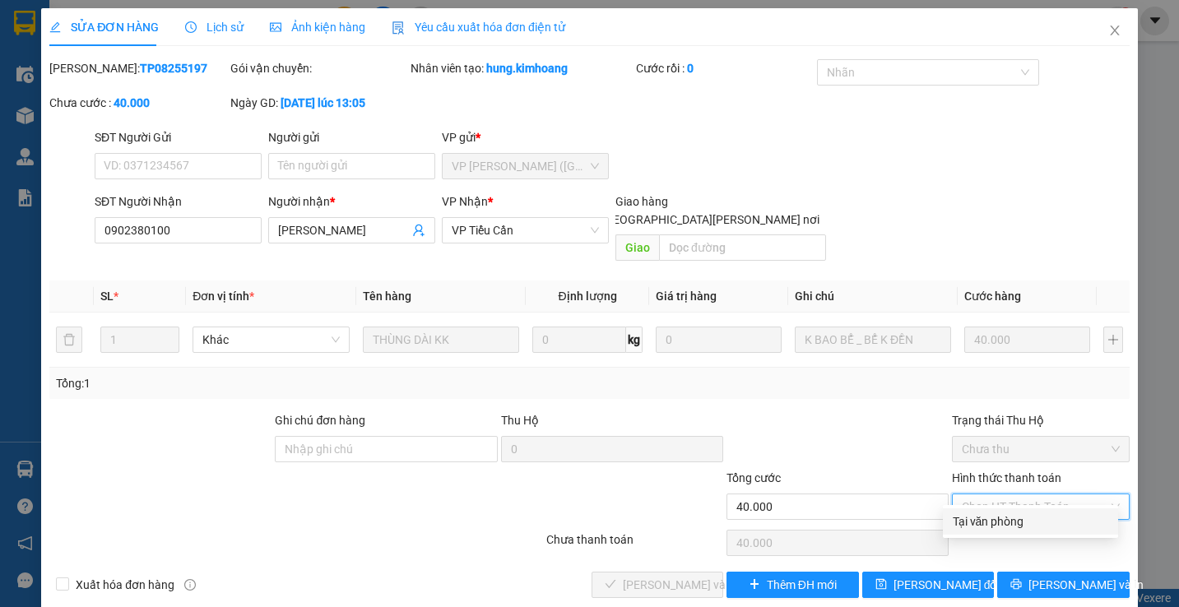
click at [977, 513] on div "Tại văn phòng" at bounding box center [1030, 521] width 155 height 18
type input "0"
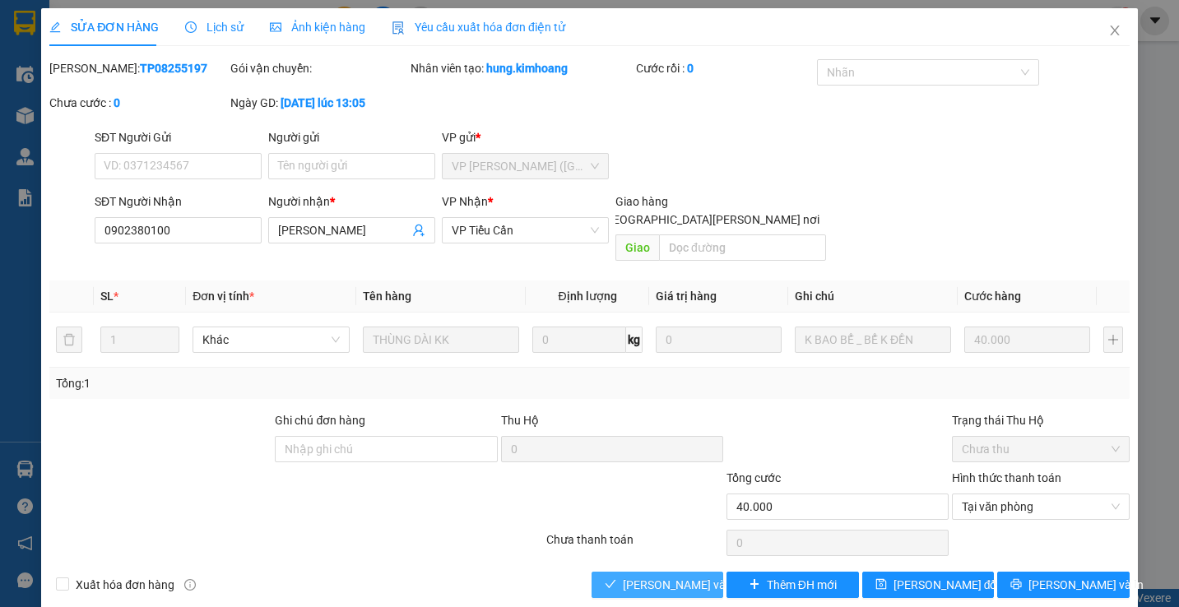
click at [638, 576] on span "Lưu và Giao hàng" at bounding box center [734, 585] width 222 height 18
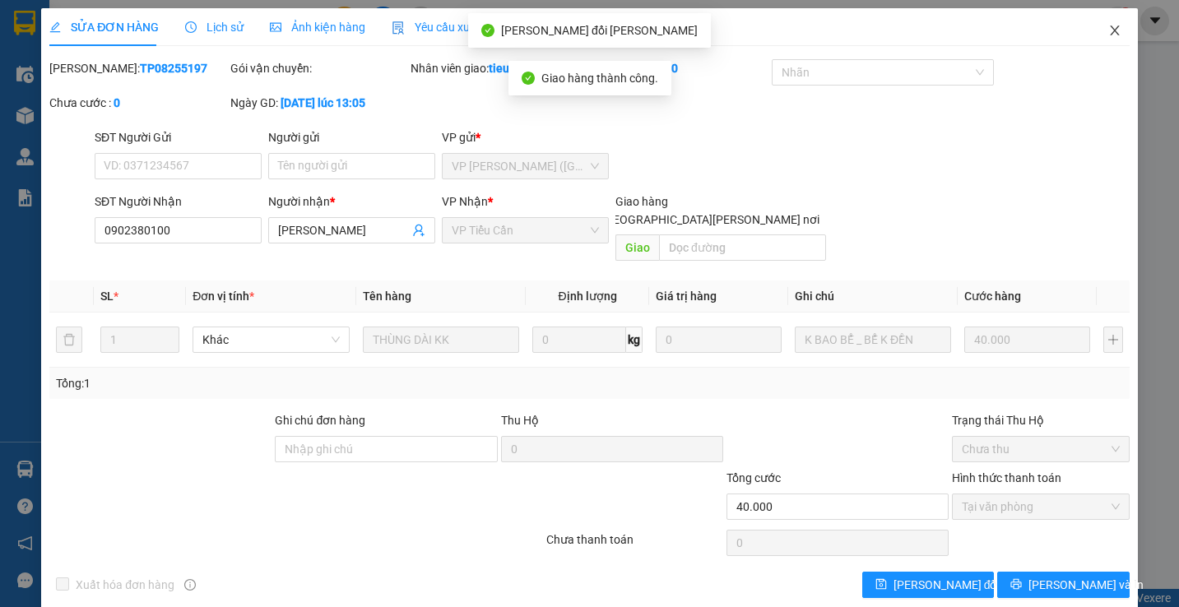
click at [1108, 30] on icon "close" at bounding box center [1114, 30] width 13 height 13
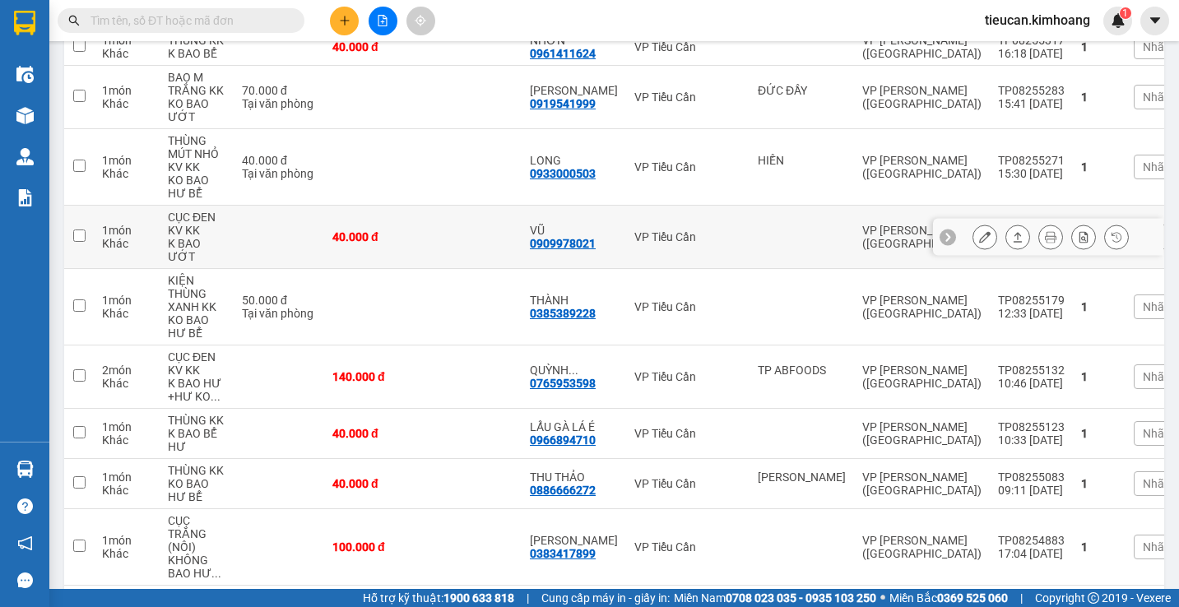
scroll to position [494, 0]
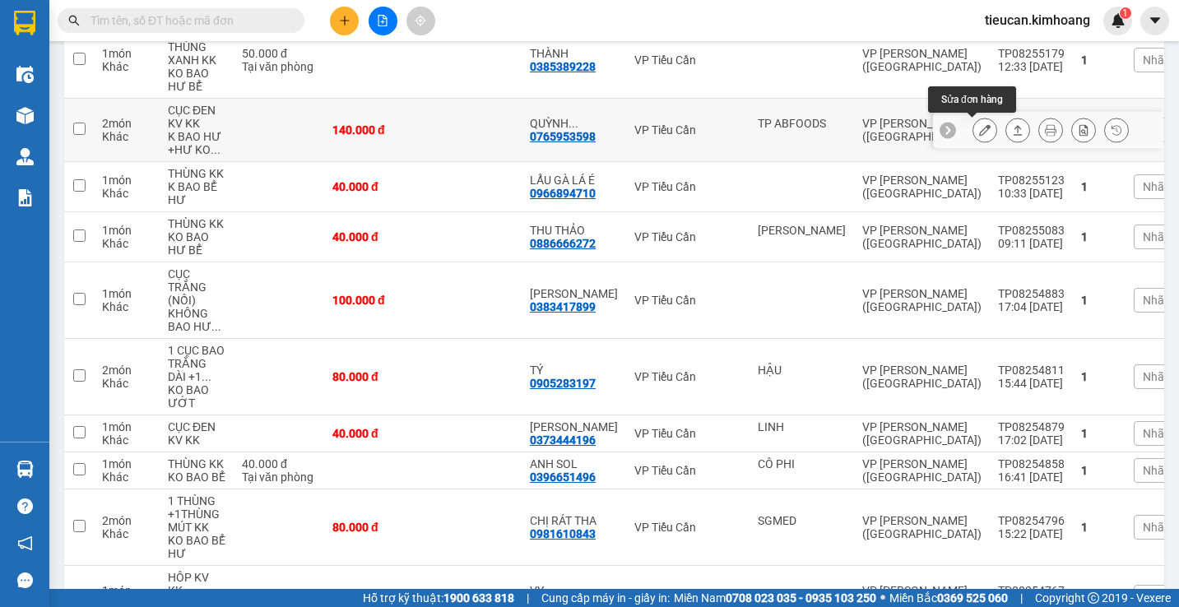
click at [973, 120] on button at bounding box center [984, 130] width 23 height 29
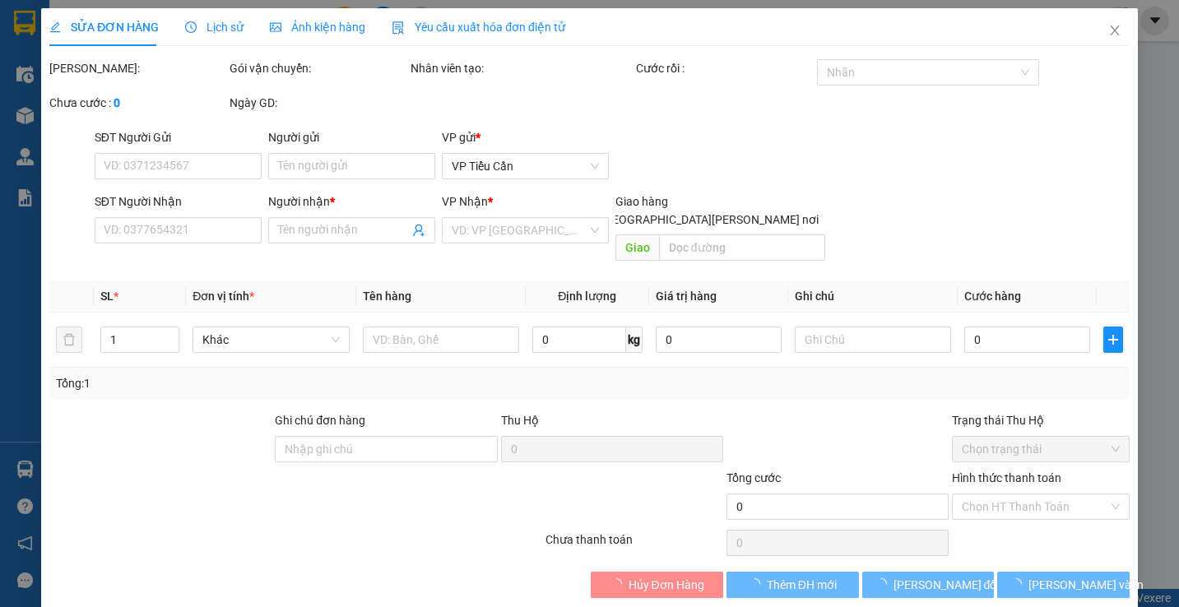
type input "TP ABFOODS"
type input "0765953598"
type input "QUỲNH CHANH"
type input "140.000"
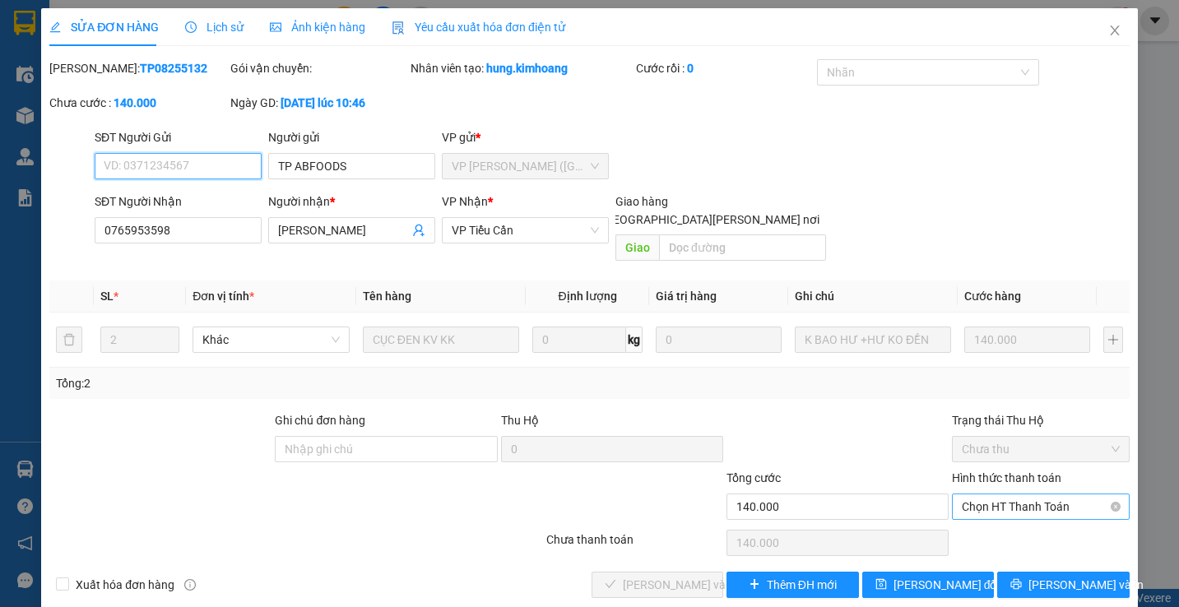
click at [980, 494] on span "Chọn HT Thanh Toán" at bounding box center [1040, 506] width 157 height 25
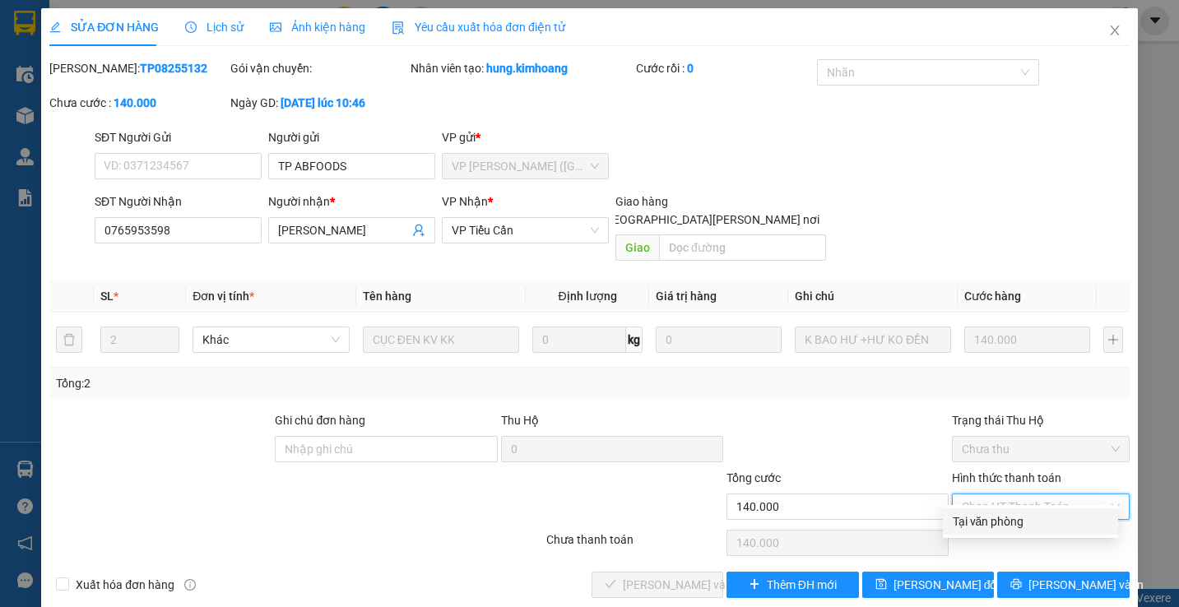
click at [977, 519] on div "Tại văn phòng" at bounding box center [1030, 521] width 155 height 18
type input "0"
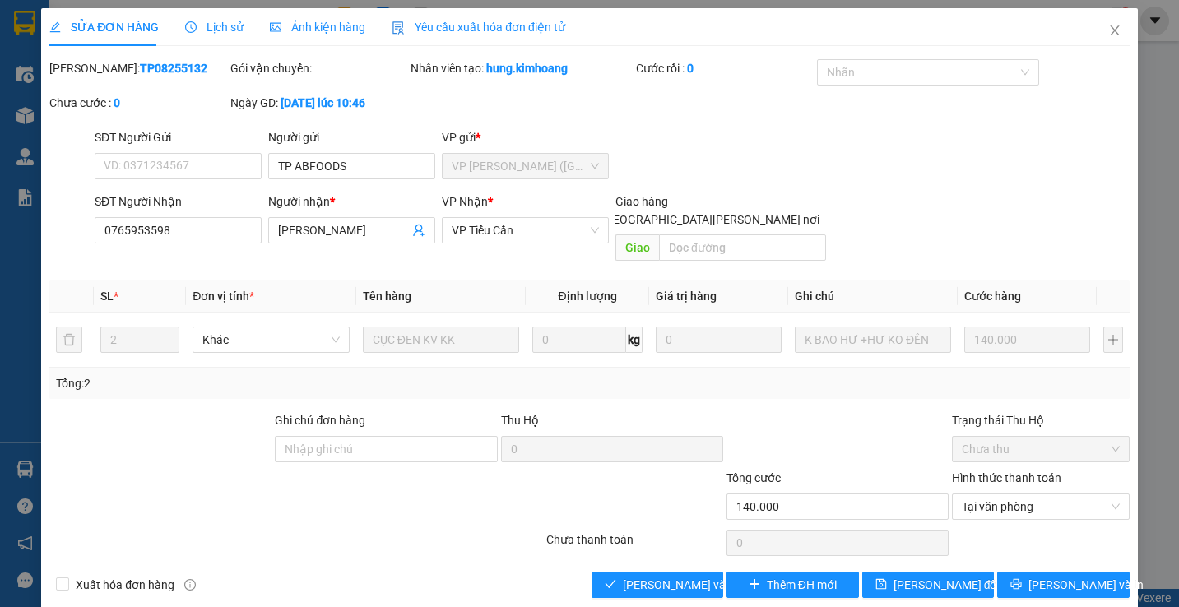
click at [977, 526] on div at bounding box center [1040, 542] width 180 height 33
click at [632, 576] on span "Lưu và Giao hàng" at bounding box center [734, 585] width 222 height 18
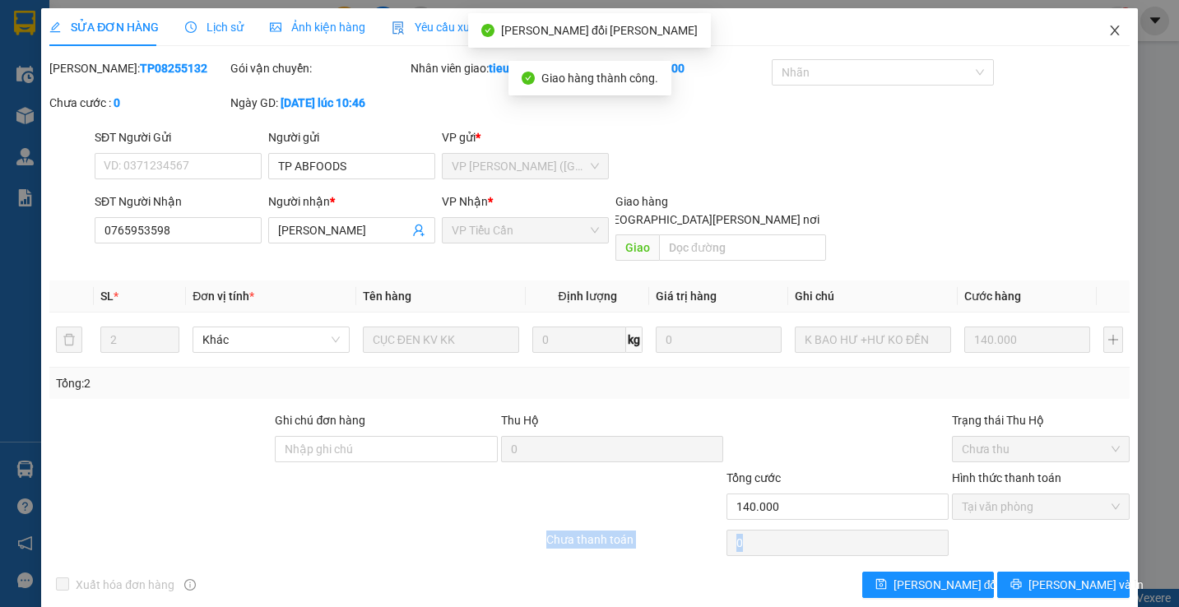
click at [1108, 28] on icon "close" at bounding box center [1114, 30] width 13 height 13
click at [1102, 28] on span "tieucan.kimhoang" at bounding box center [1037, 20] width 132 height 21
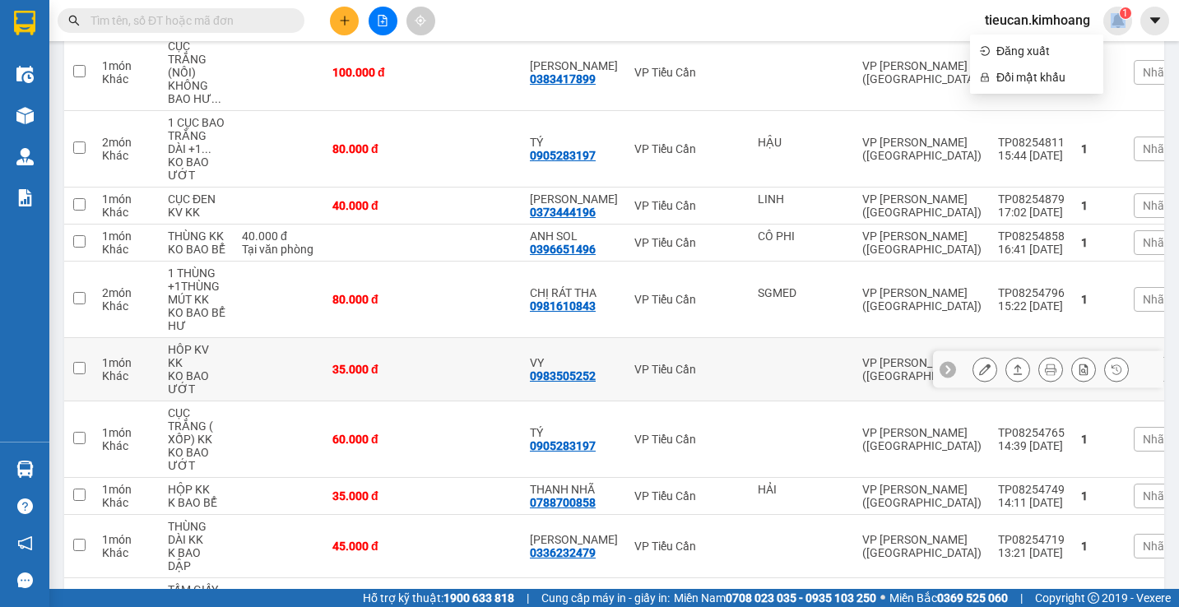
scroll to position [740, 0]
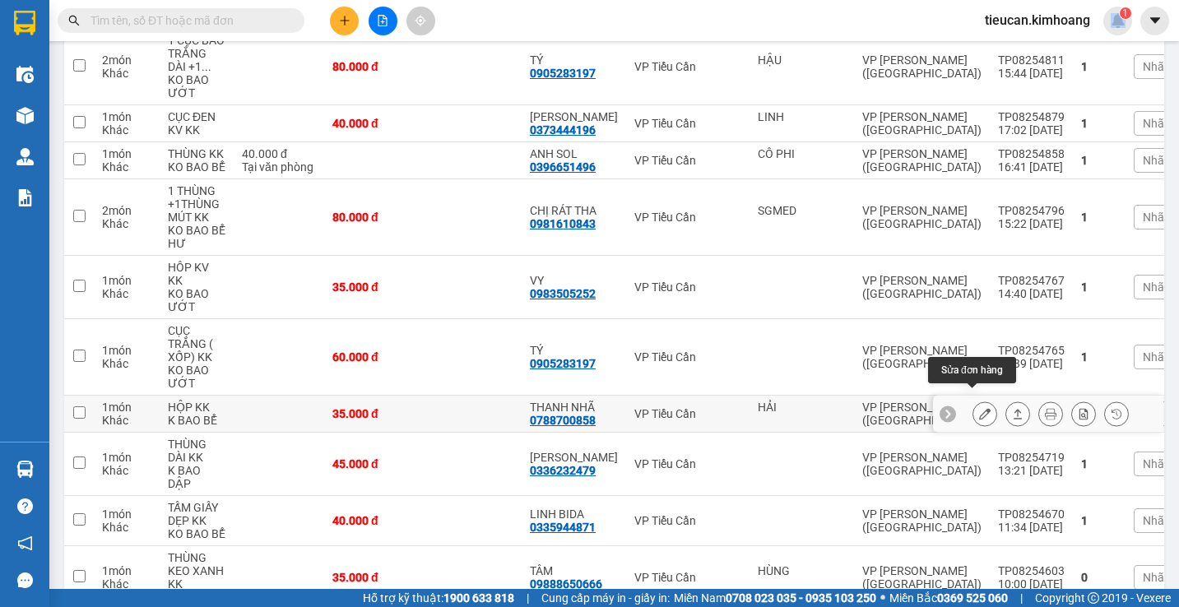
click at [979, 408] on icon at bounding box center [985, 414] width 12 height 12
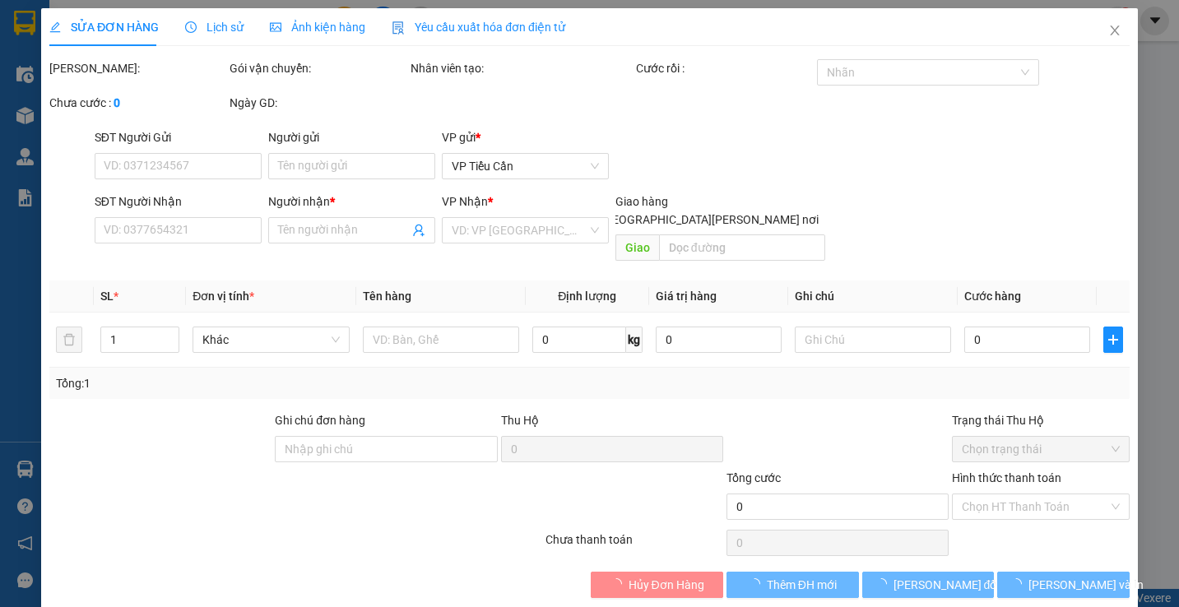
type input "HẢI"
type input "0788700858"
type input "THANH NHÃ"
type input "35.000"
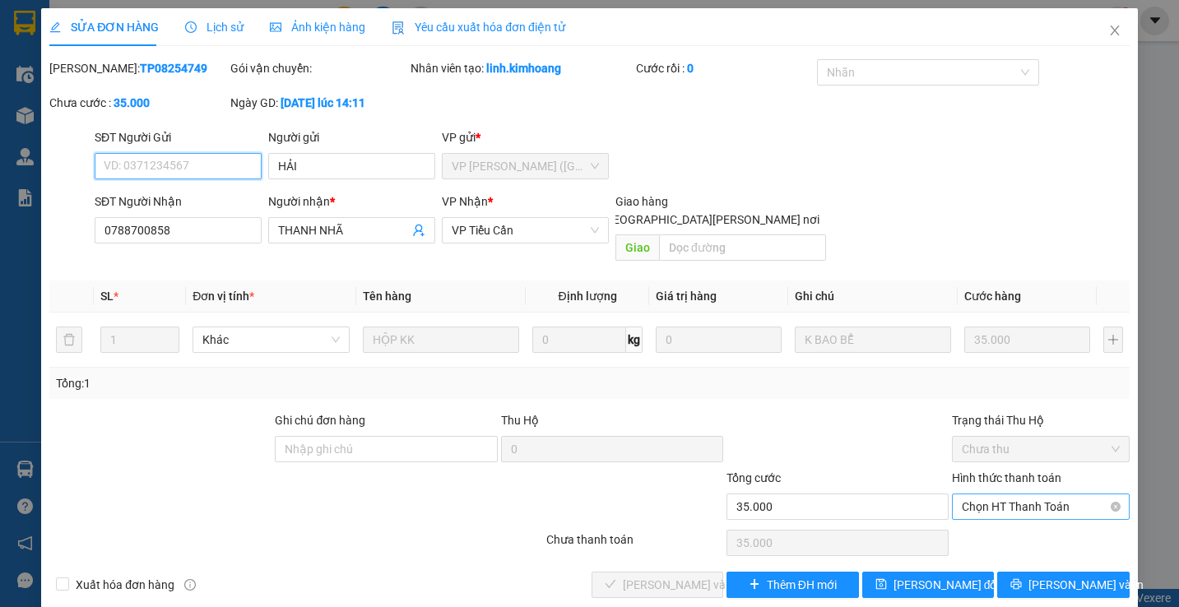
click at [1001, 494] on span "Chọn HT Thanh Toán" at bounding box center [1040, 506] width 157 height 25
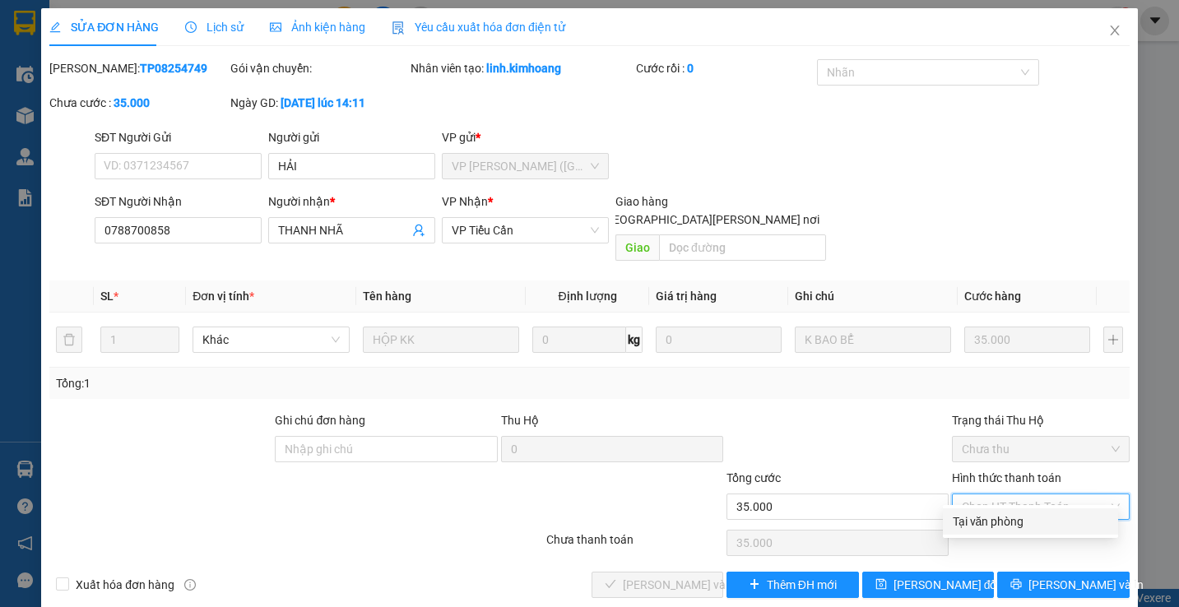
click at [983, 515] on div "Tại văn phòng" at bounding box center [1030, 521] width 155 height 18
type input "0"
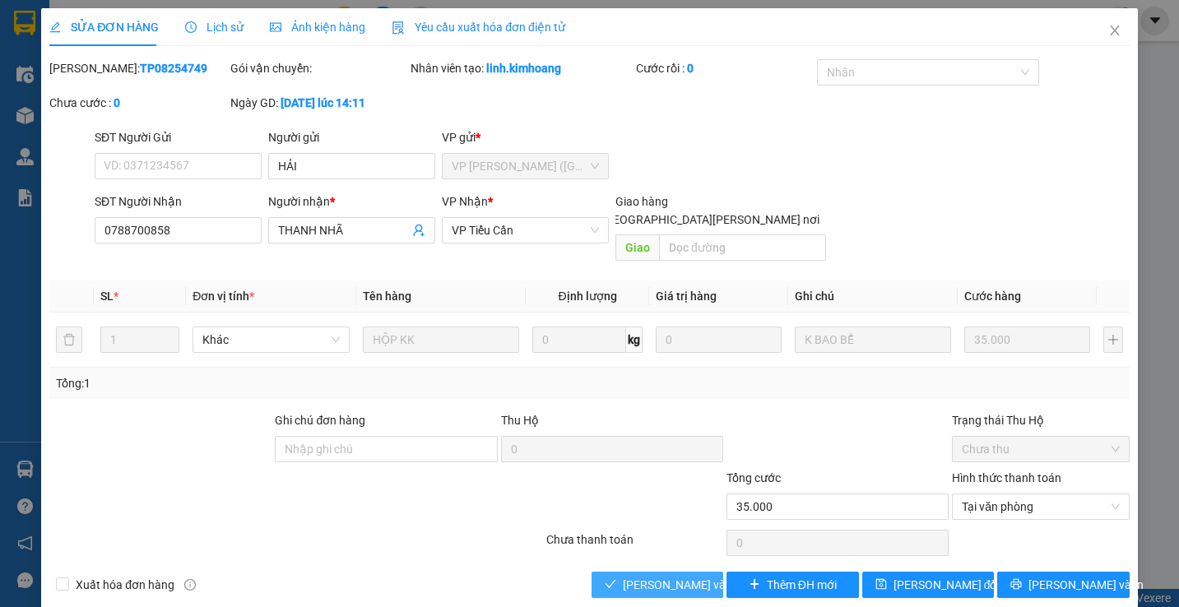
click at [624, 576] on span "Lưu và Giao hàng" at bounding box center [734, 585] width 222 height 18
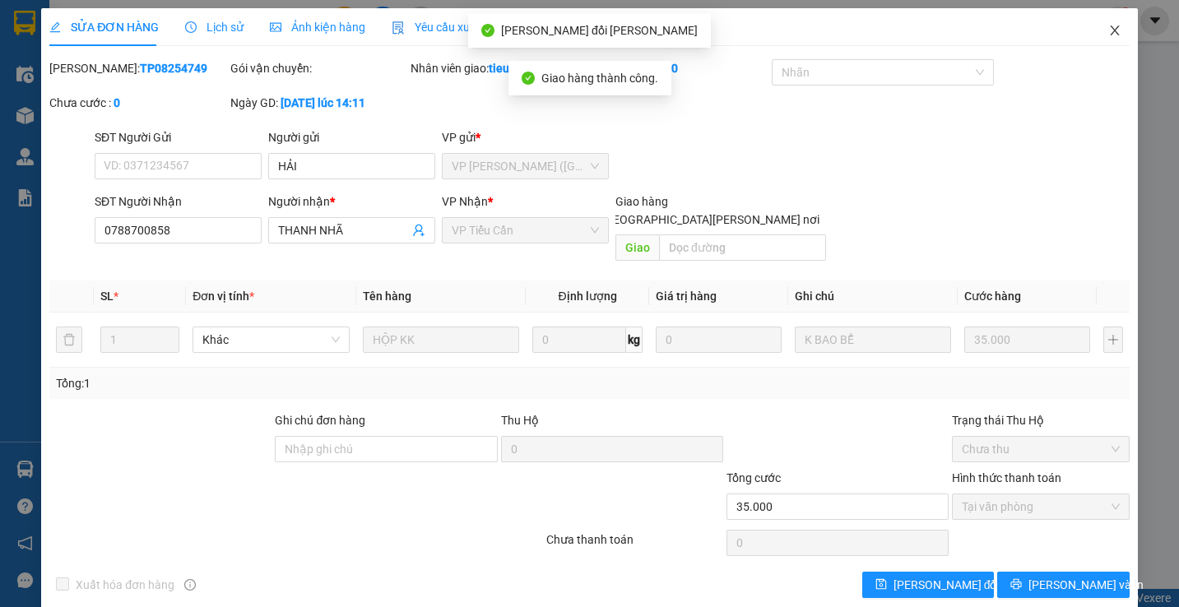
click at [1108, 36] on icon "close" at bounding box center [1114, 30] width 13 height 13
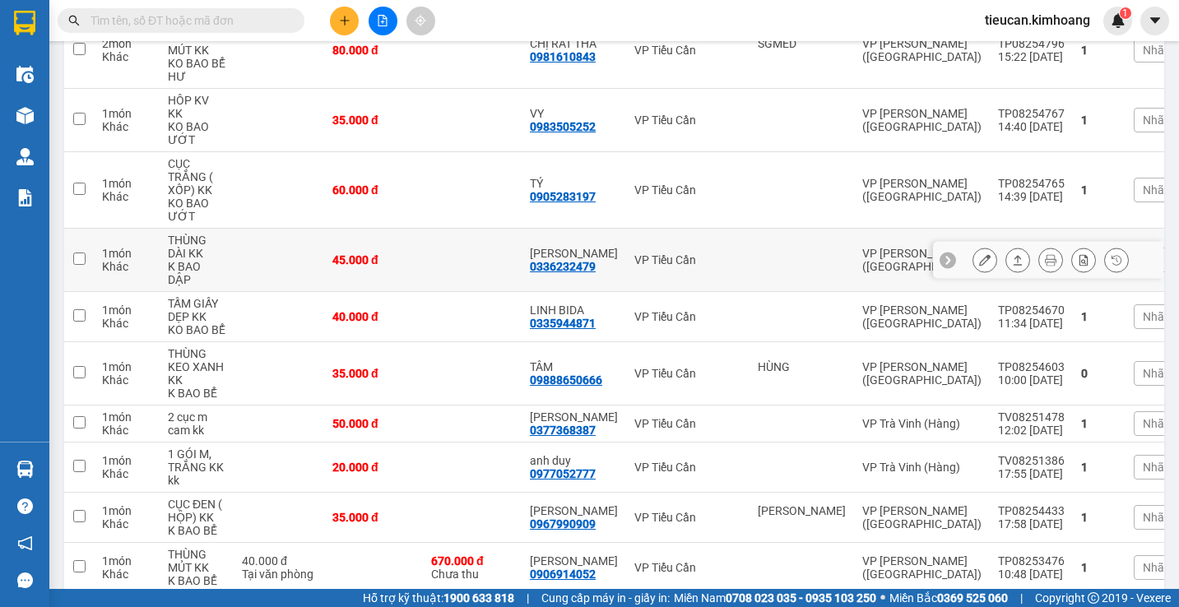
scroll to position [959, 0]
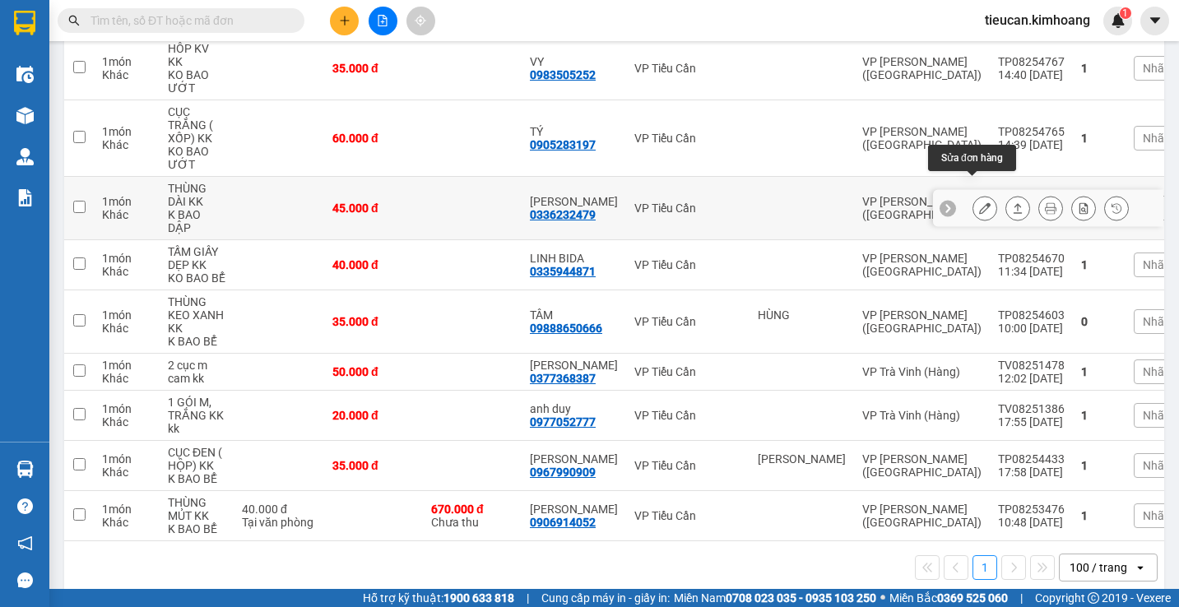
click at [979, 202] on icon at bounding box center [985, 208] width 12 height 12
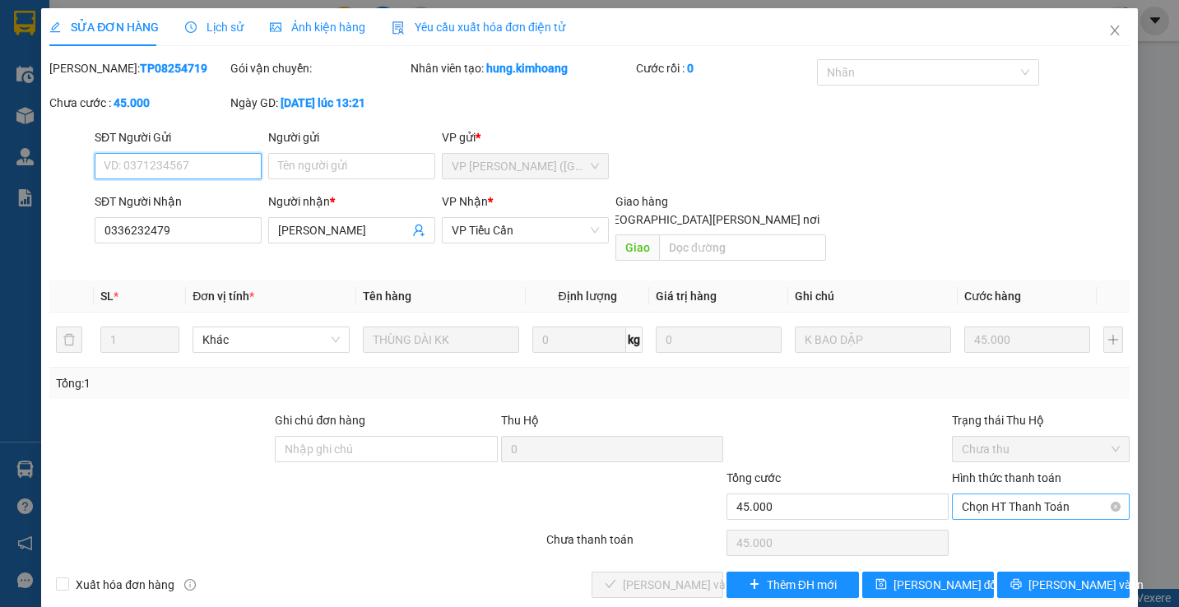
click at [1016, 494] on span "Chọn HT Thanh Toán" at bounding box center [1040, 506] width 157 height 25
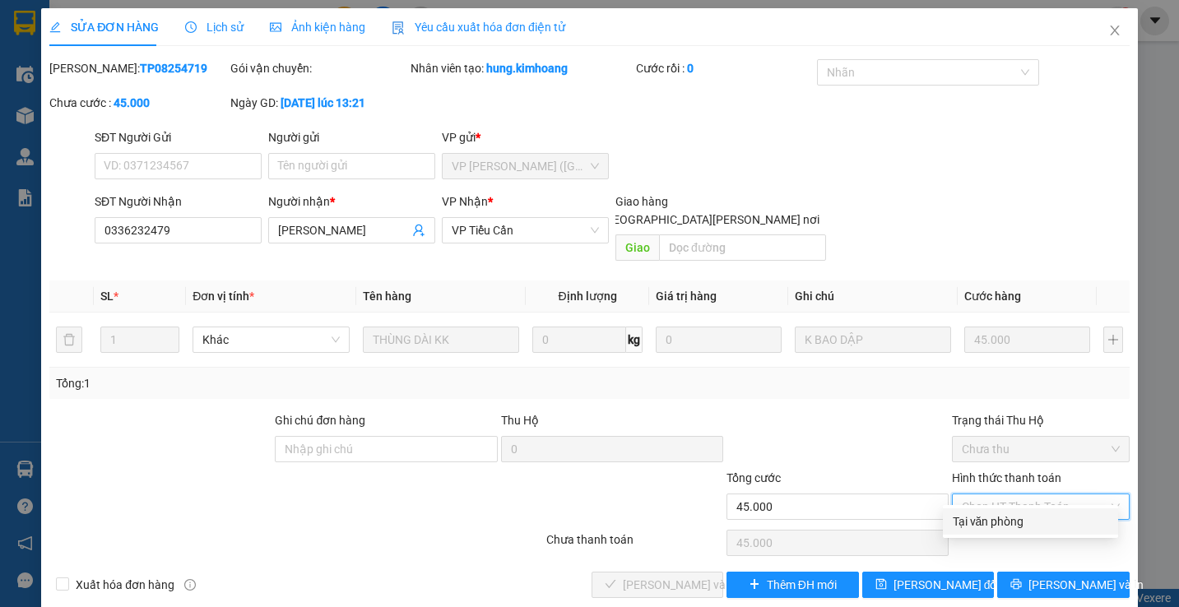
click at [1013, 517] on div "Tại văn phòng" at bounding box center [1030, 521] width 155 height 18
type input "0"
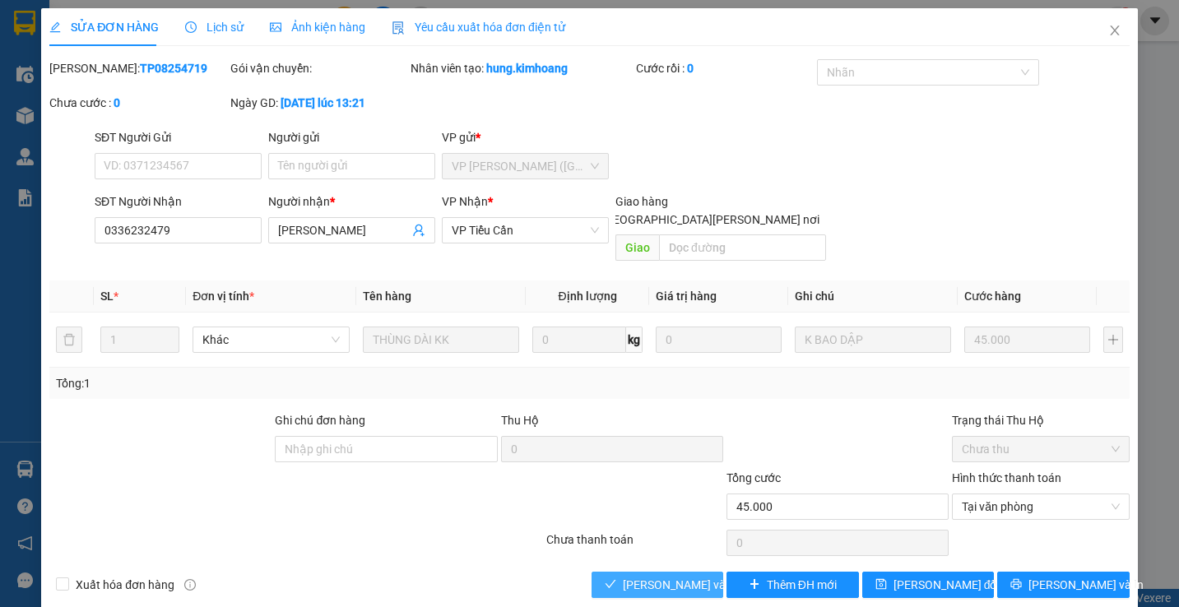
click at [676, 572] on button "Lưu và Giao hàng" at bounding box center [657, 585] width 132 height 26
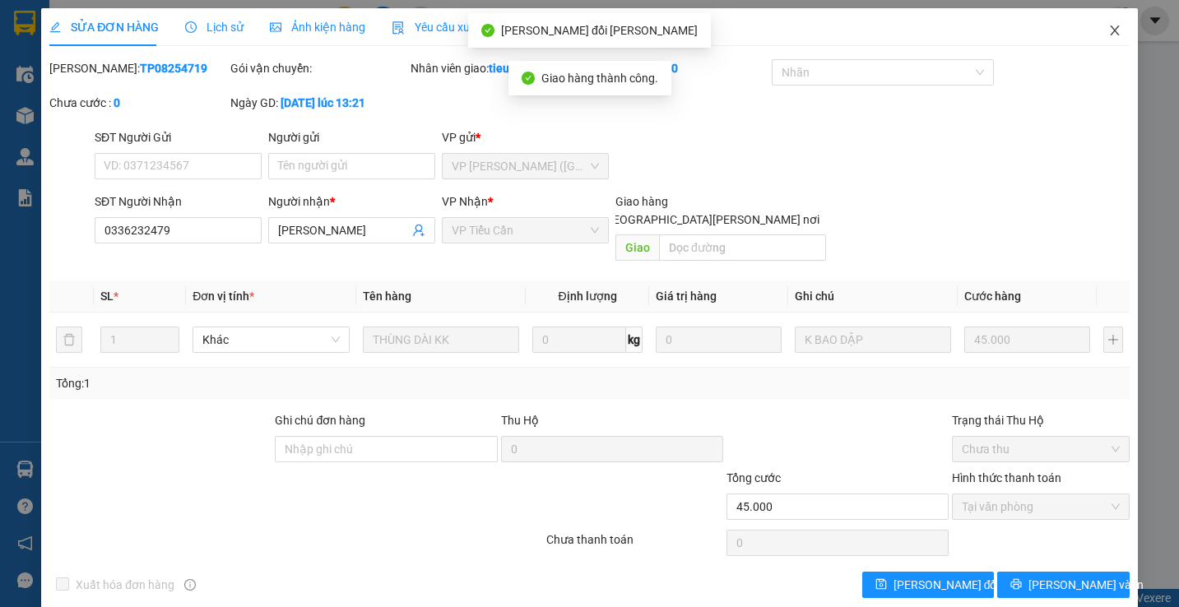
click at [1108, 35] on icon "close" at bounding box center [1114, 30] width 13 height 13
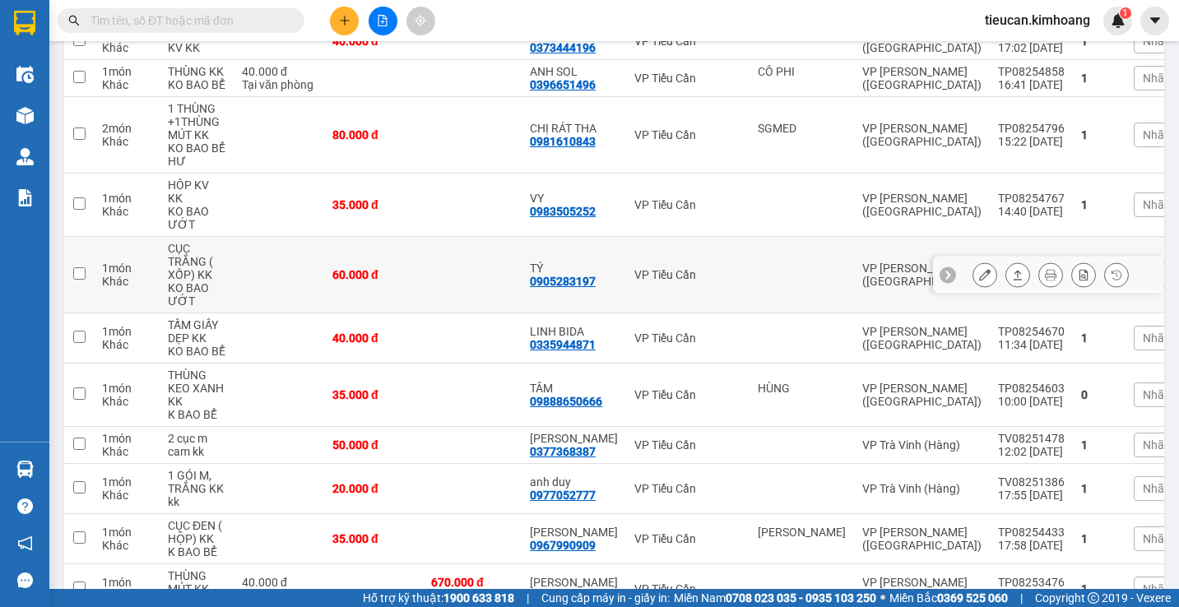
scroll to position [909, 0]
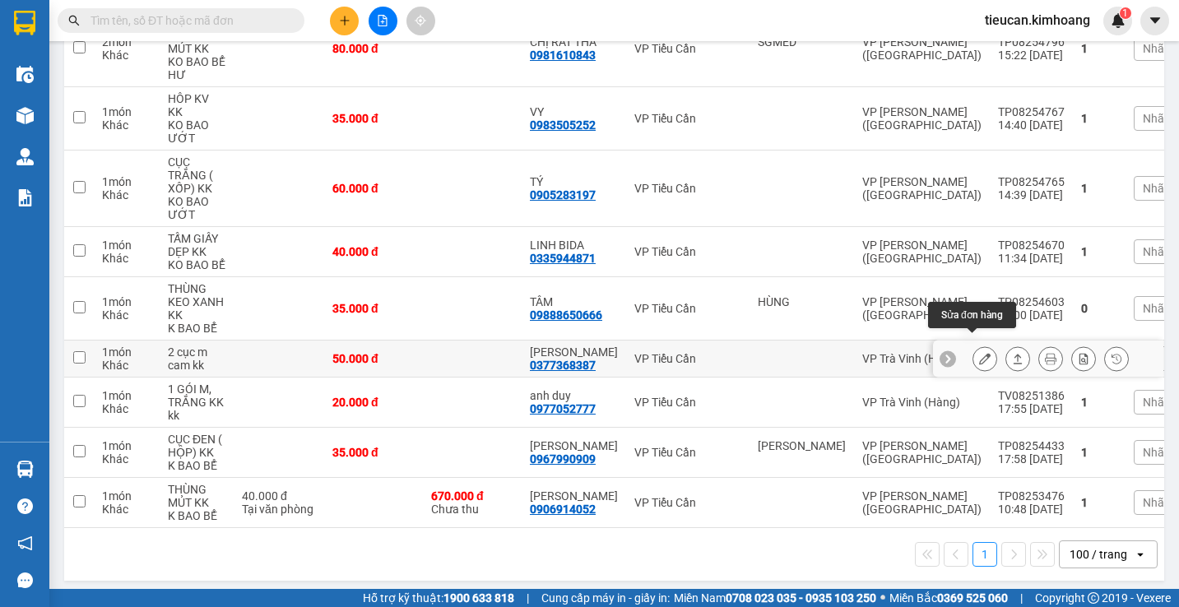
click at [974, 345] on button at bounding box center [984, 359] width 23 height 29
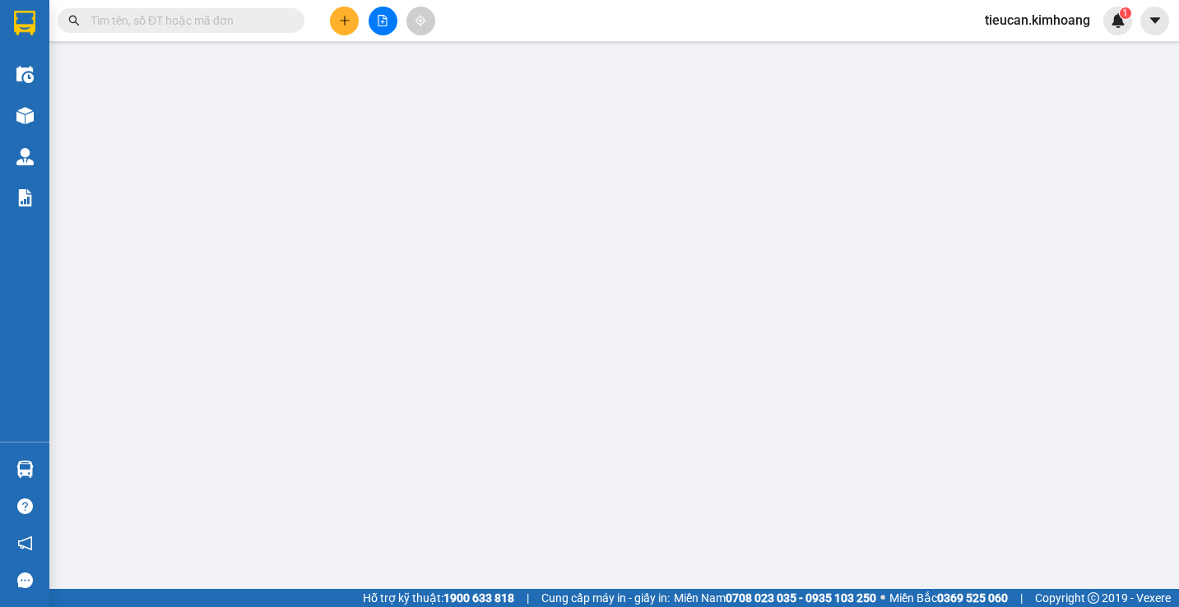
type input "0377368387"
type input "HỒNG NGỌC"
type input "50.000"
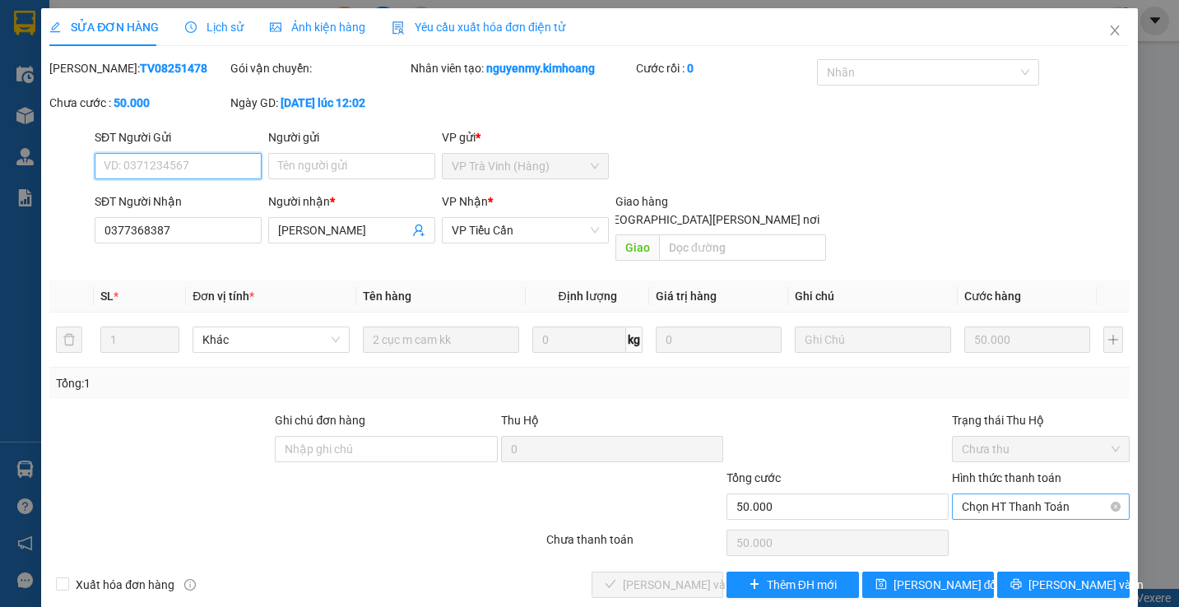
click at [970, 494] on span "Chọn HT Thanh Toán" at bounding box center [1040, 506] width 157 height 25
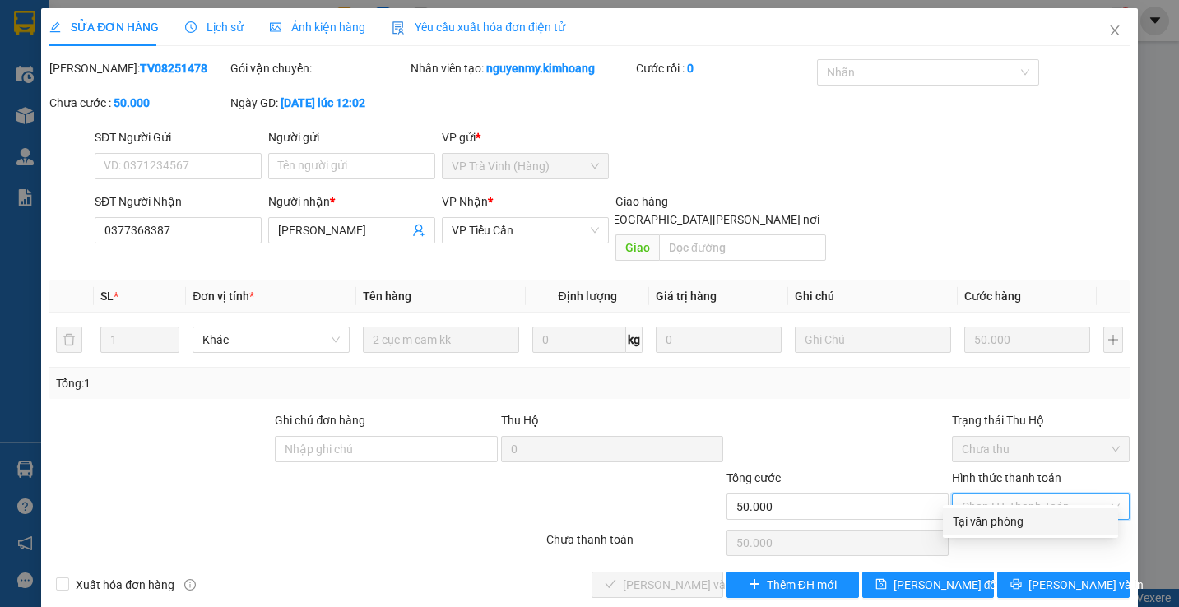
click at [974, 517] on div "Tại văn phòng" at bounding box center [1030, 521] width 155 height 18
type input "0"
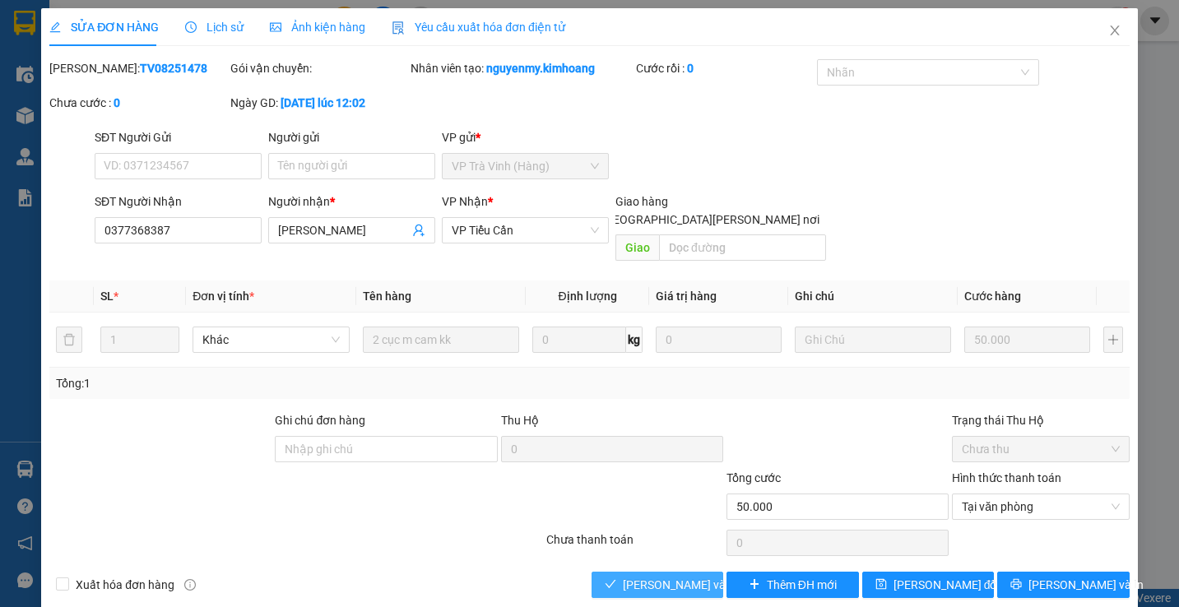
click at [663, 576] on span "Lưu và Giao hàng" at bounding box center [734, 585] width 222 height 18
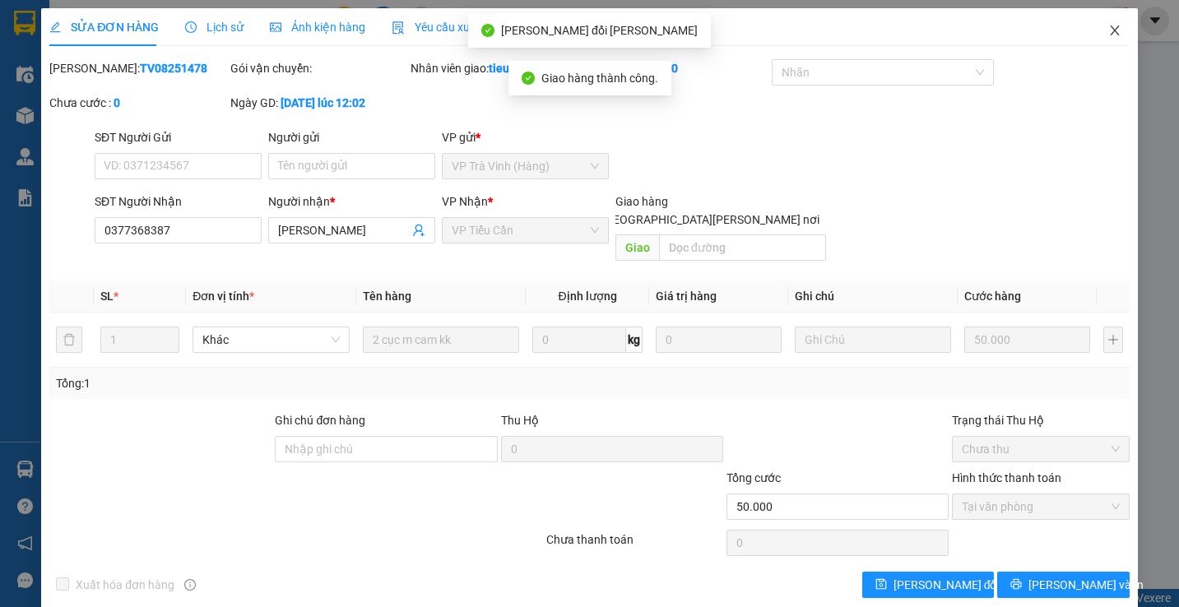
click at [1108, 30] on icon "close" at bounding box center [1114, 30] width 13 height 13
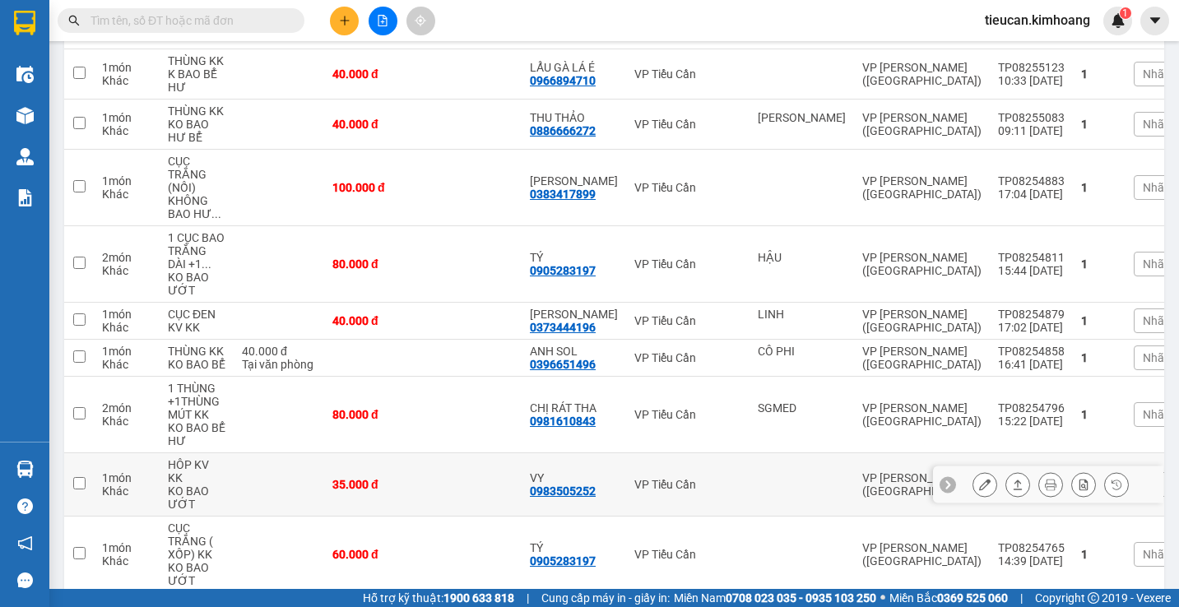
scroll to position [214, 0]
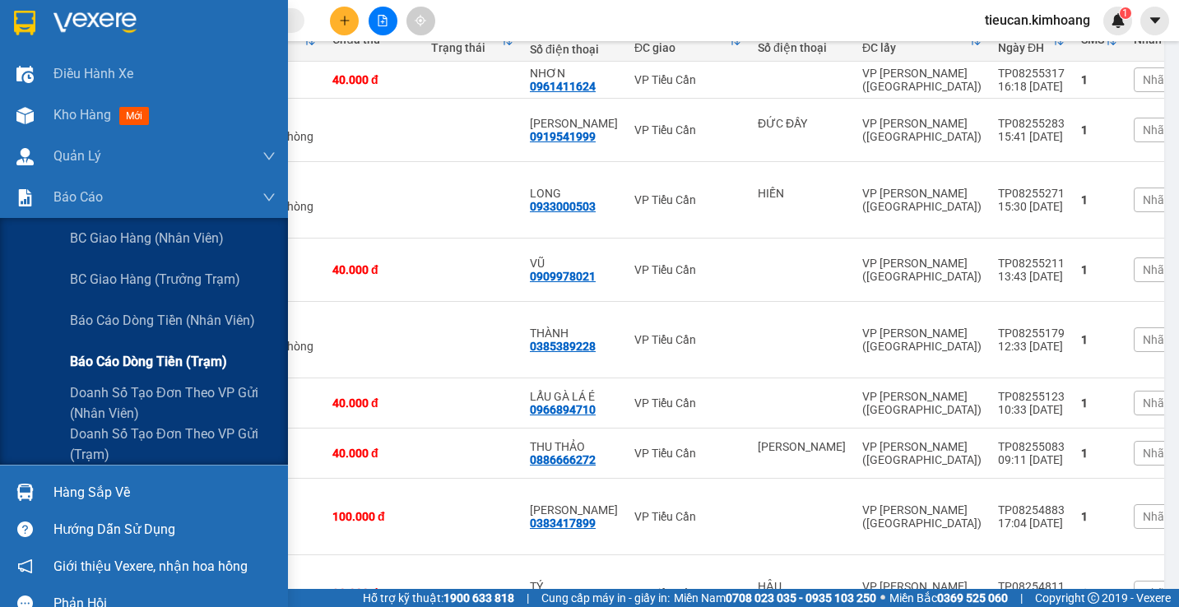
click at [140, 359] on span "Báo cáo dòng tiền (trạm)" at bounding box center [148, 361] width 157 height 21
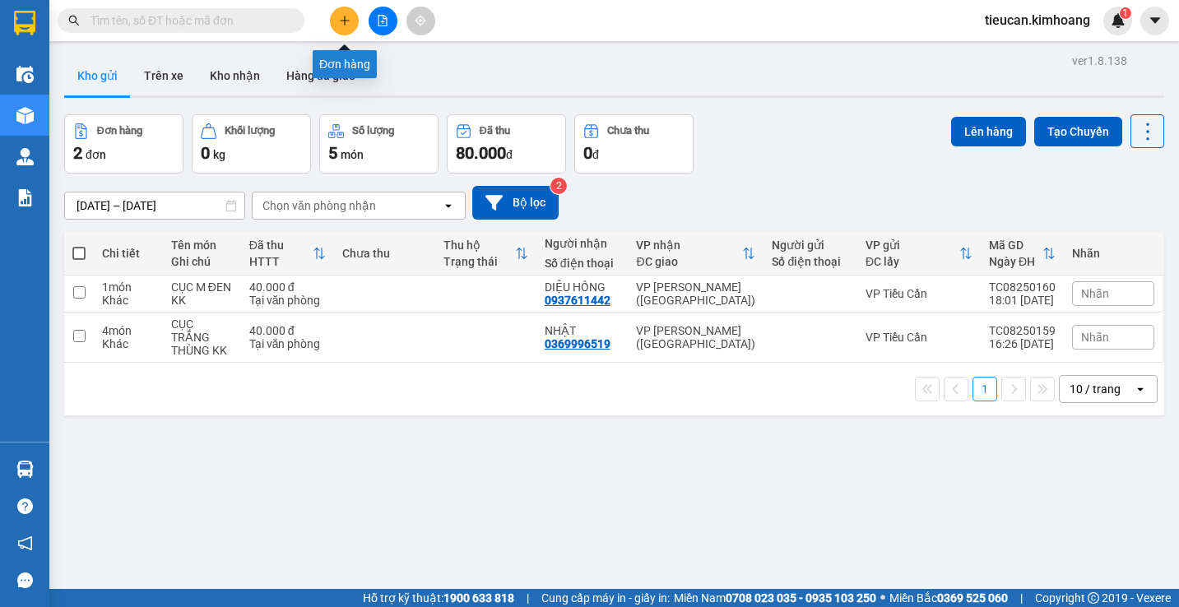
click at [344, 22] on icon "plus" at bounding box center [345, 21] width 12 height 12
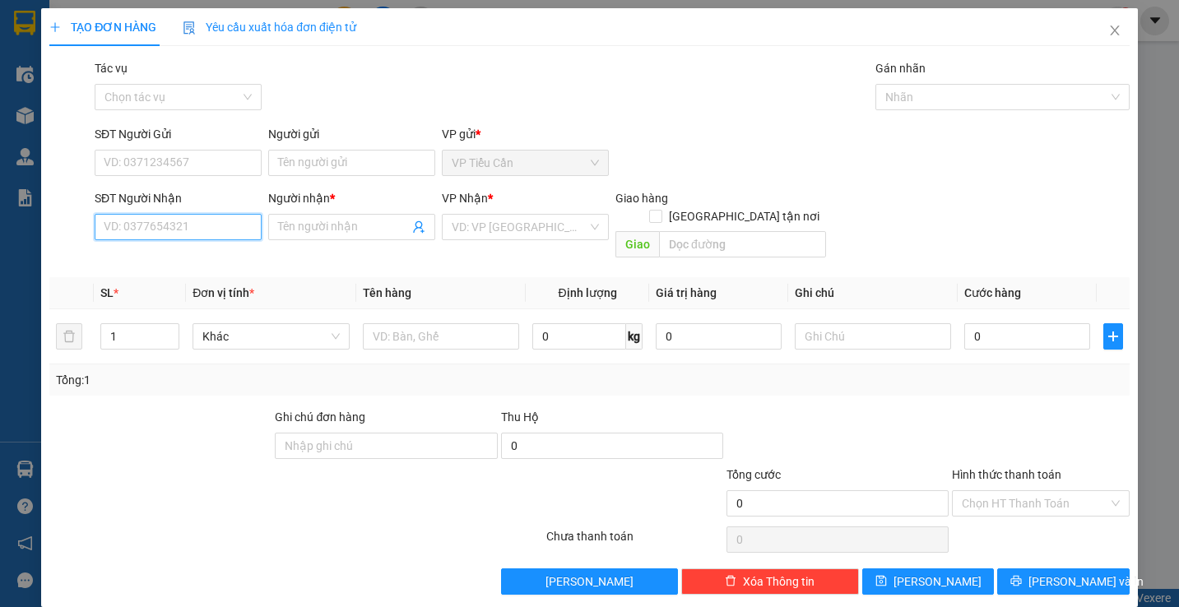
click at [220, 231] on input "SĐT Người Nhận" at bounding box center [178, 227] width 167 height 26
type input "0857234215"
click at [284, 221] on input "Người nhận *" at bounding box center [343, 227] width 131 height 18
click at [302, 220] on input "KIÊ" at bounding box center [343, 227] width 131 height 18
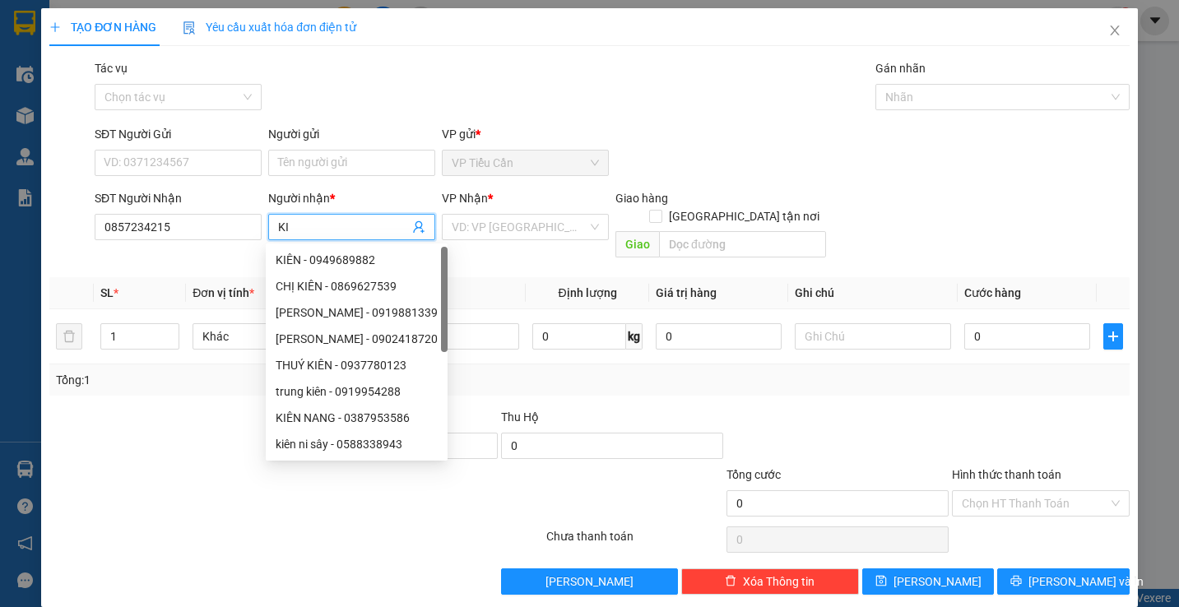
type input "K"
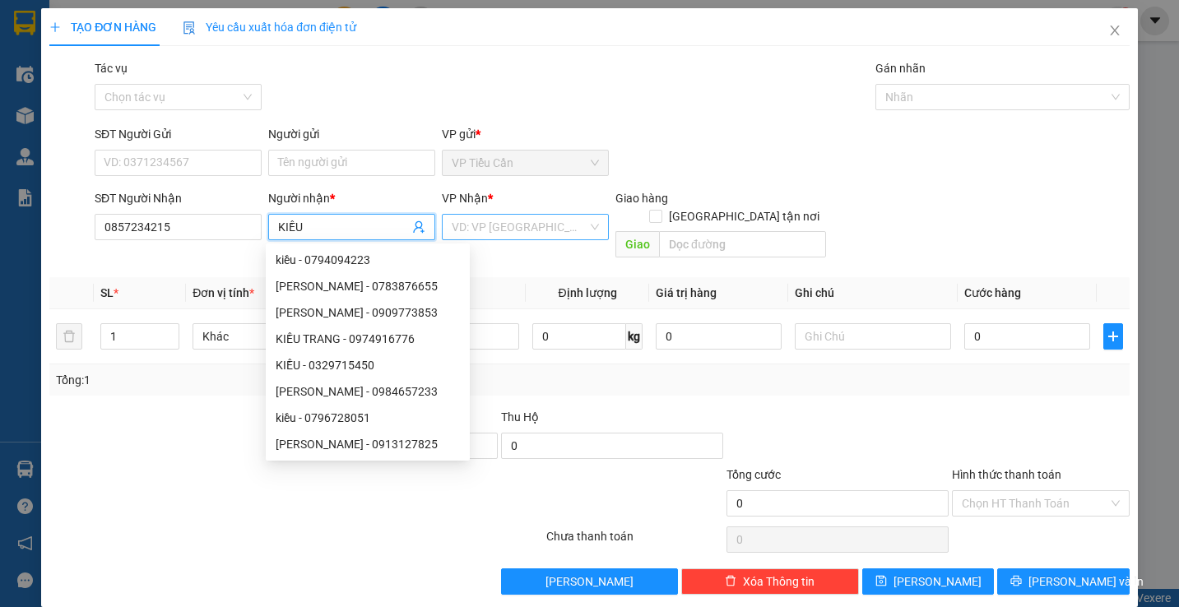
type input "KIỀU"
click at [471, 231] on input "search" at bounding box center [520, 227] width 136 height 25
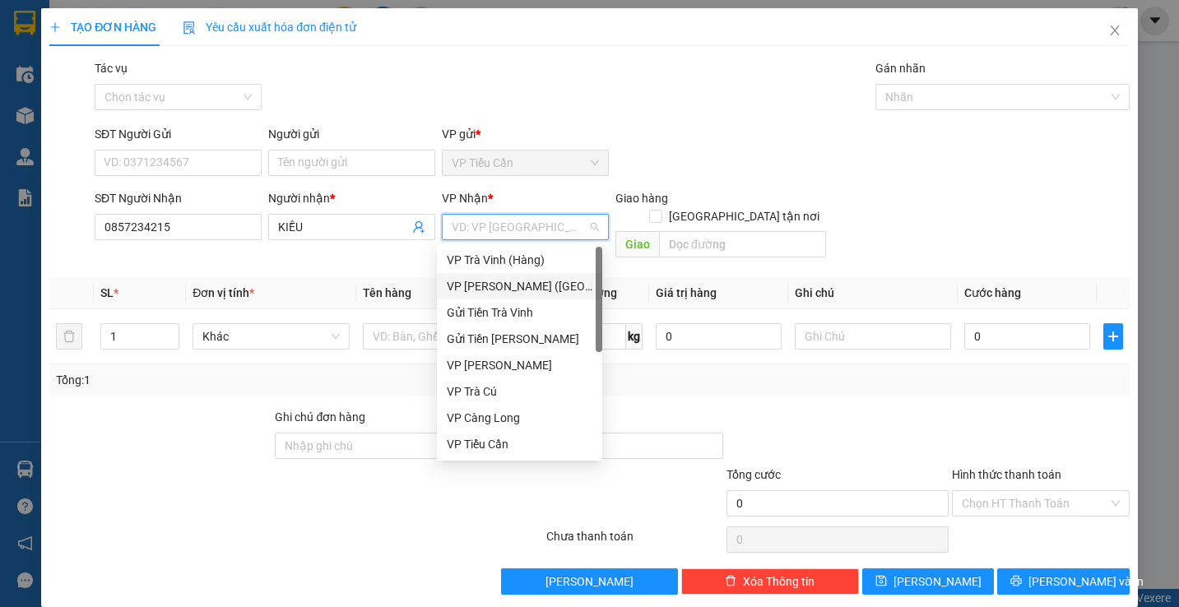
click at [509, 287] on div "VP [PERSON_NAME] ([GEOGRAPHIC_DATA])" at bounding box center [520, 286] width 146 height 18
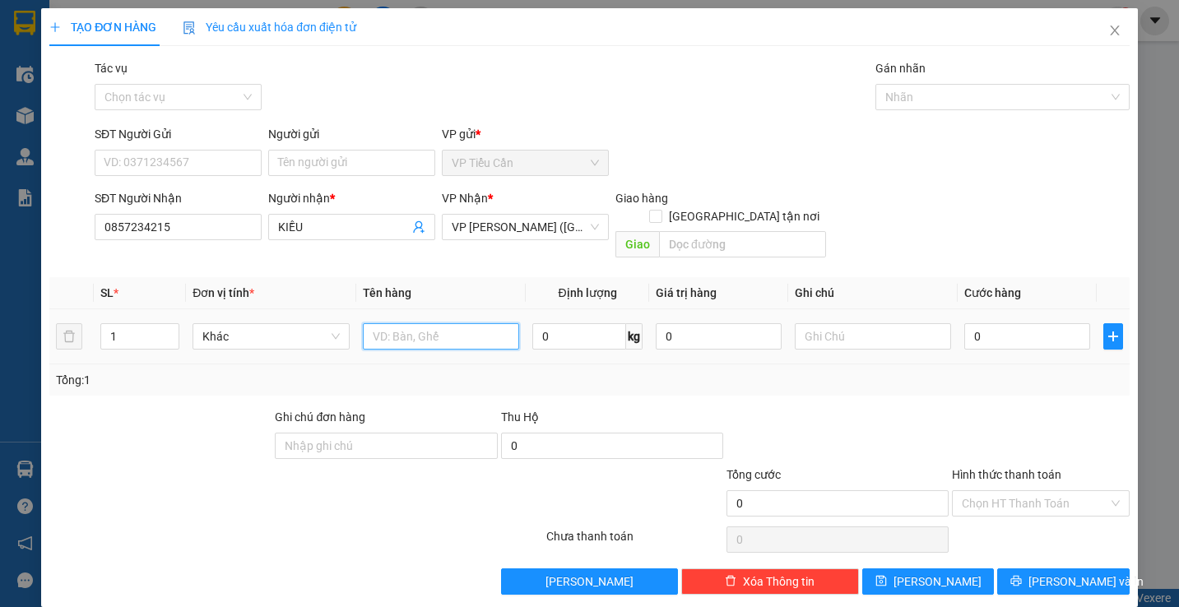
click at [378, 323] on input "text" at bounding box center [441, 336] width 156 height 26
type input "CỤC TRÒN GIẤY NHỎ KK"
click at [964, 323] on input "0" at bounding box center [1027, 336] width 126 height 26
type input "3"
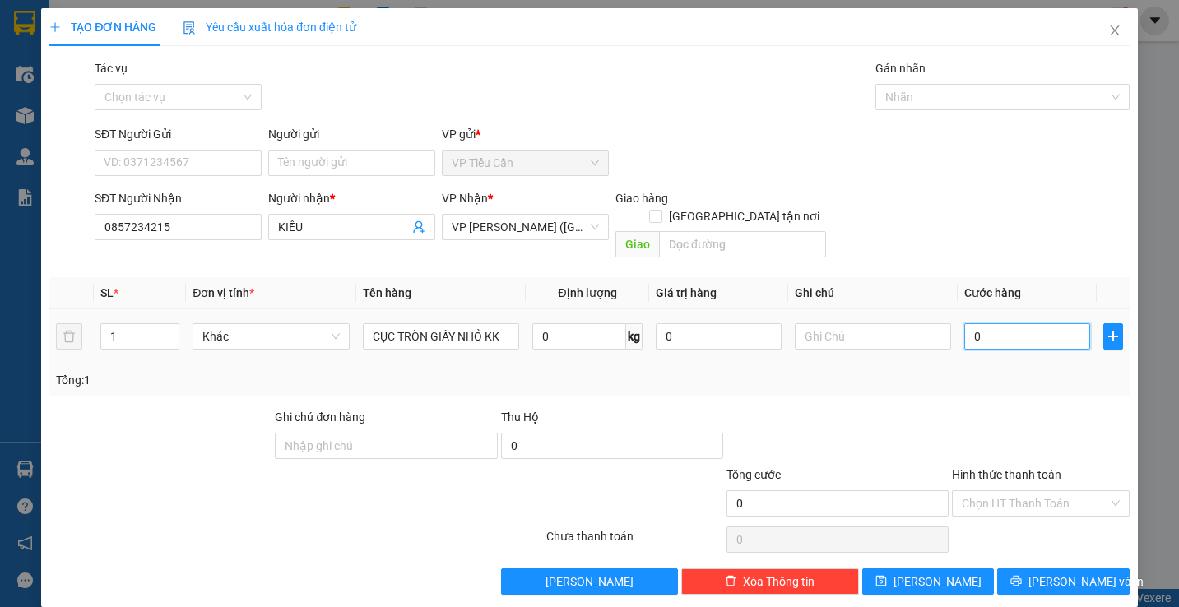
type input "3"
type input "35"
type input "35.000"
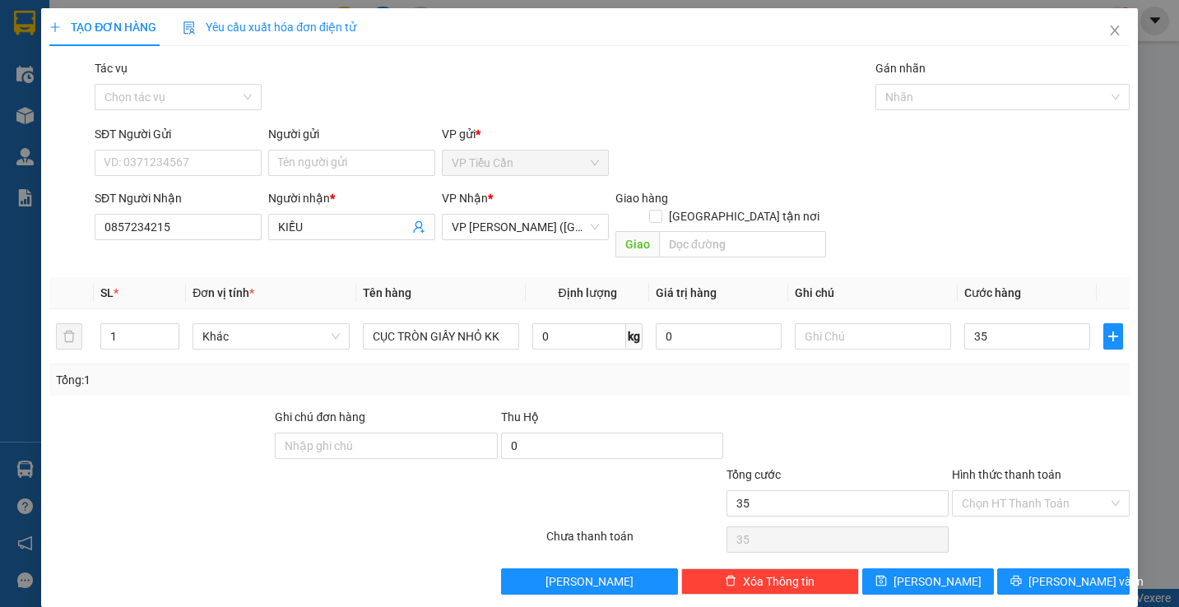
type input "35.000"
click at [922, 379] on div "Transit Pickup Surcharge Ids Transit Deliver Surcharge Ids Transit Deliver Surc…" at bounding box center [589, 327] width 1080 height 536
click at [1059, 573] on span "Lưu và In" at bounding box center [1085, 582] width 115 height 18
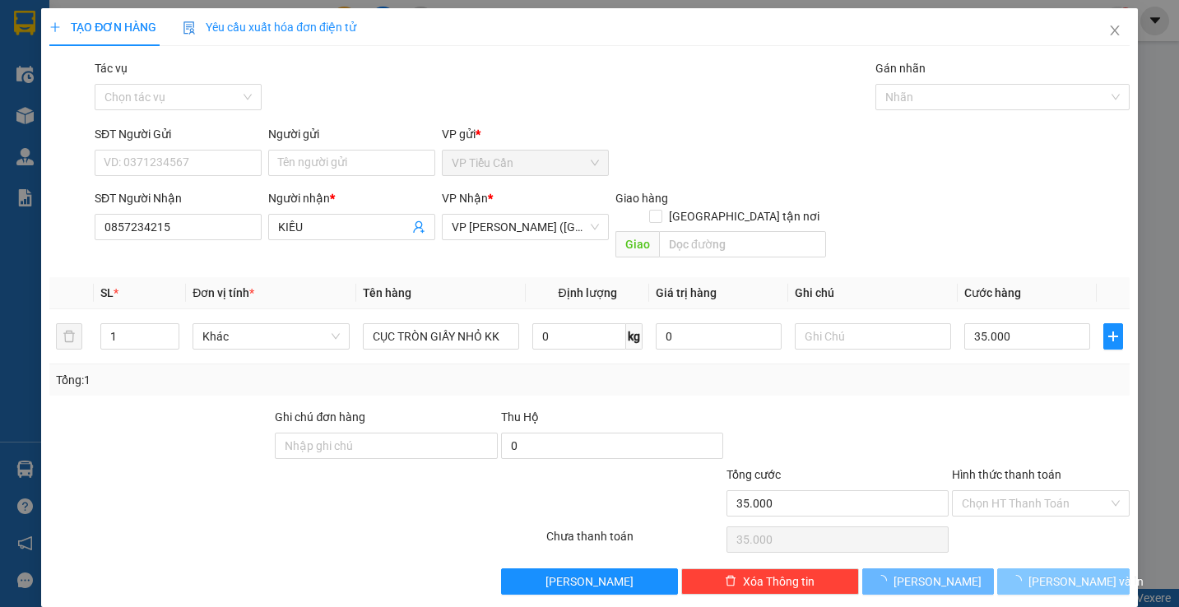
click at [1059, 573] on span "Lưu và In" at bounding box center [1085, 582] width 115 height 18
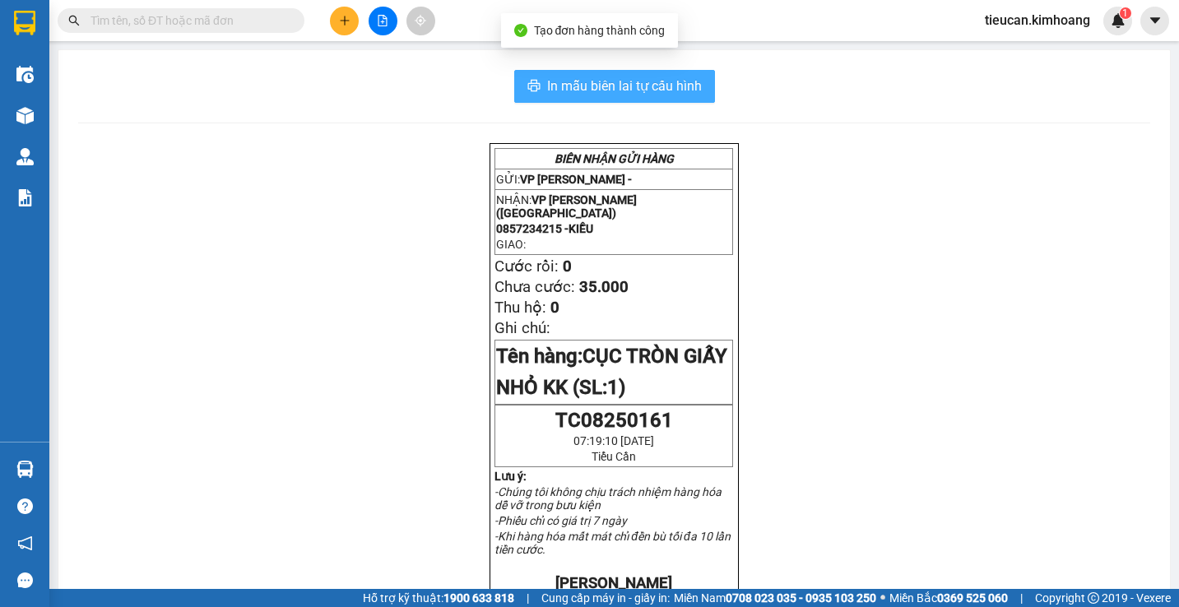
click at [679, 81] on span "In mẫu biên lai tự cấu hình" at bounding box center [624, 86] width 155 height 21
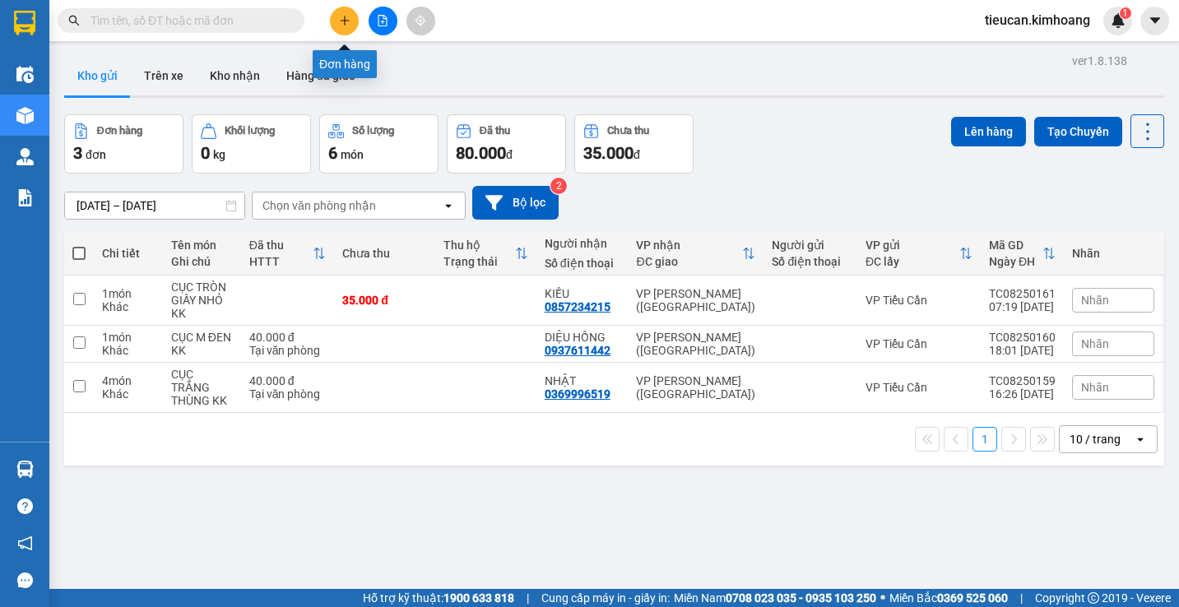
click at [349, 26] on button at bounding box center [344, 21] width 29 height 29
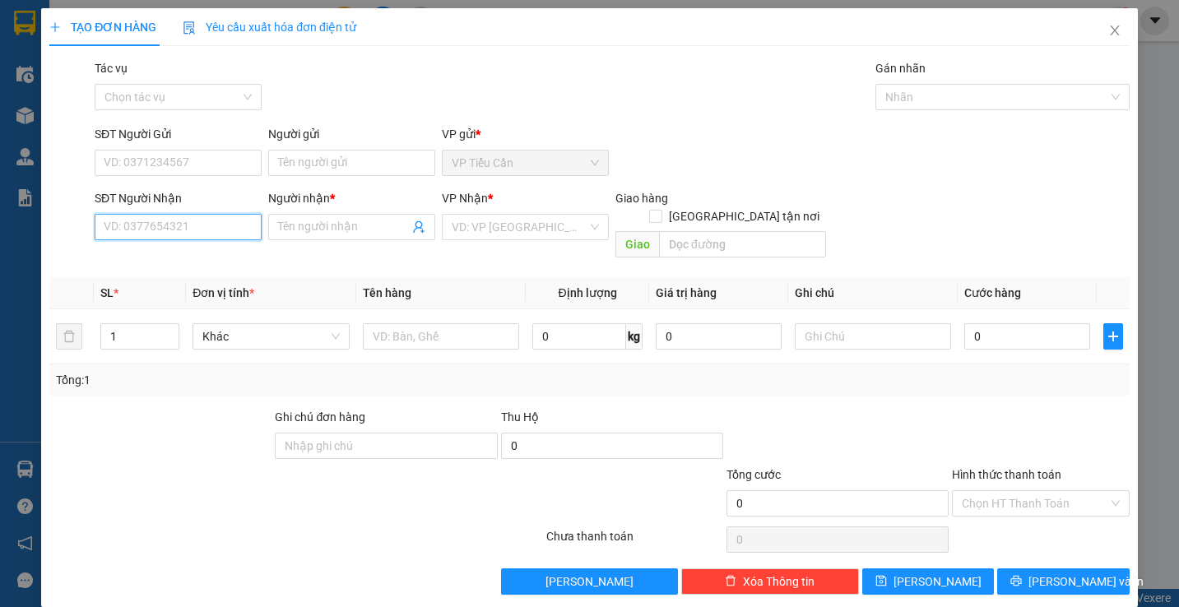
click at [237, 230] on input "SĐT Người Nhận" at bounding box center [178, 227] width 167 height 26
click at [169, 250] on div "0901461617 - PHÁT" at bounding box center [176, 260] width 165 height 26
type input "0901461617"
type input "PHÁT"
type input "35.000"
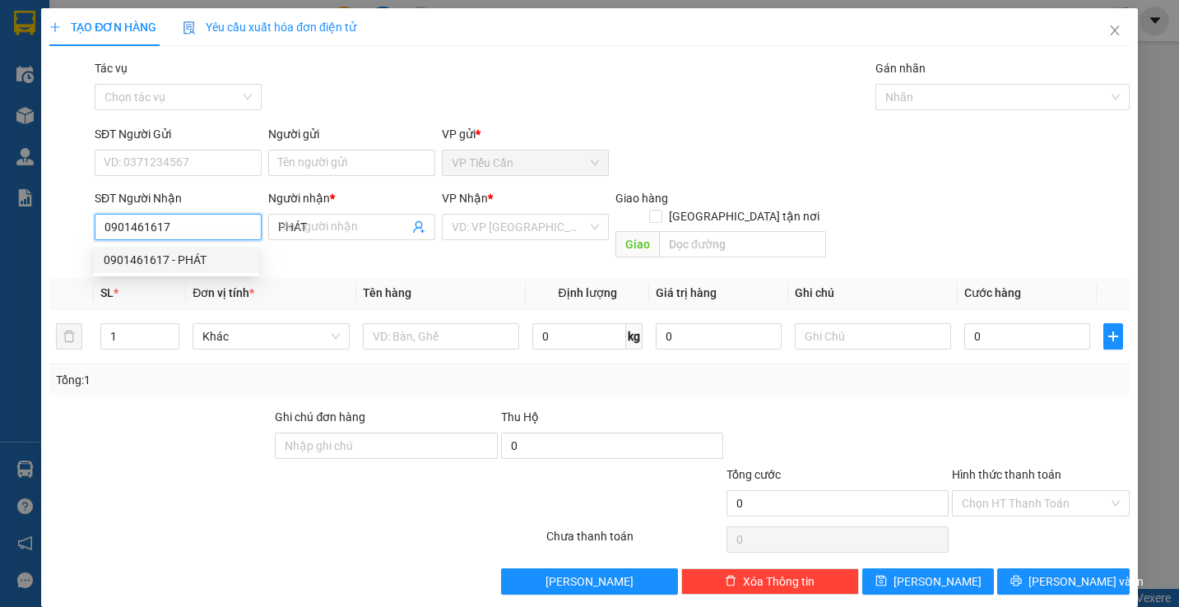
type input "35.000"
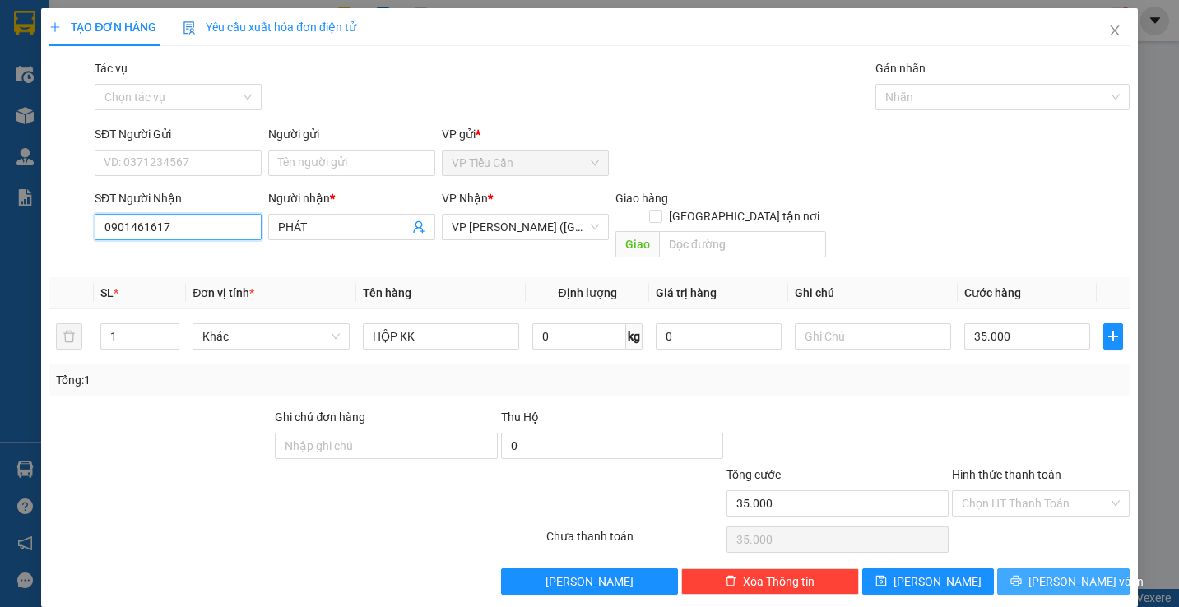
type input "0901461617"
click at [1035, 568] on button "[PERSON_NAME] và In" at bounding box center [1063, 581] width 132 height 26
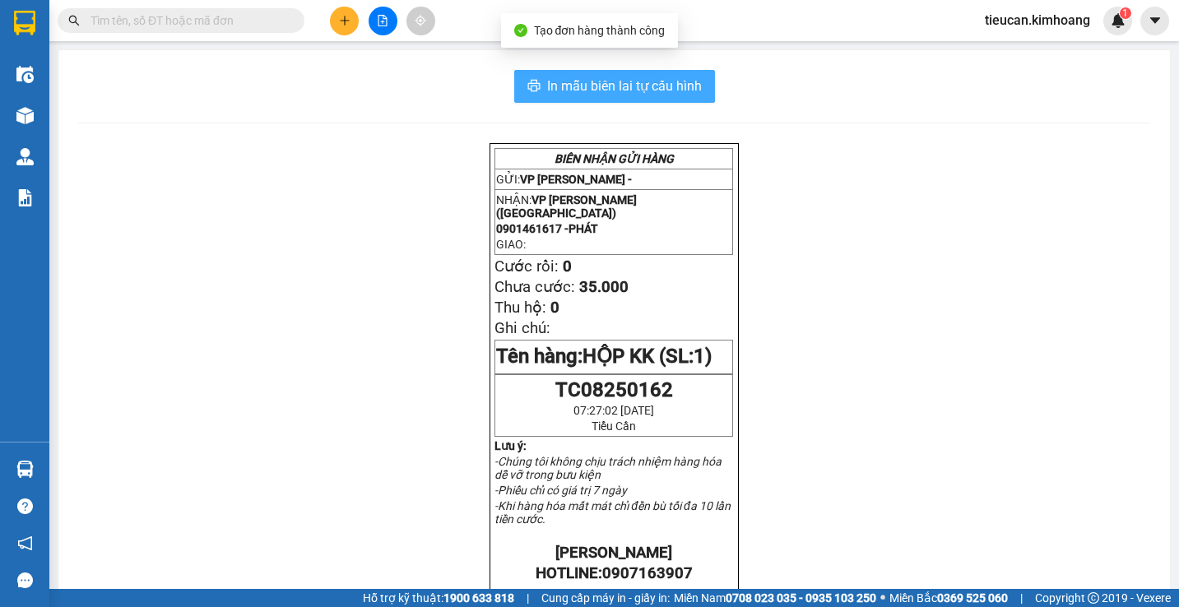
click at [596, 81] on span "In mẫu biên lai tự cấu hình" at bounding box center [624, 86] width 155 height 21
